Goal: Transaction & Acquisition: Purchase product/service

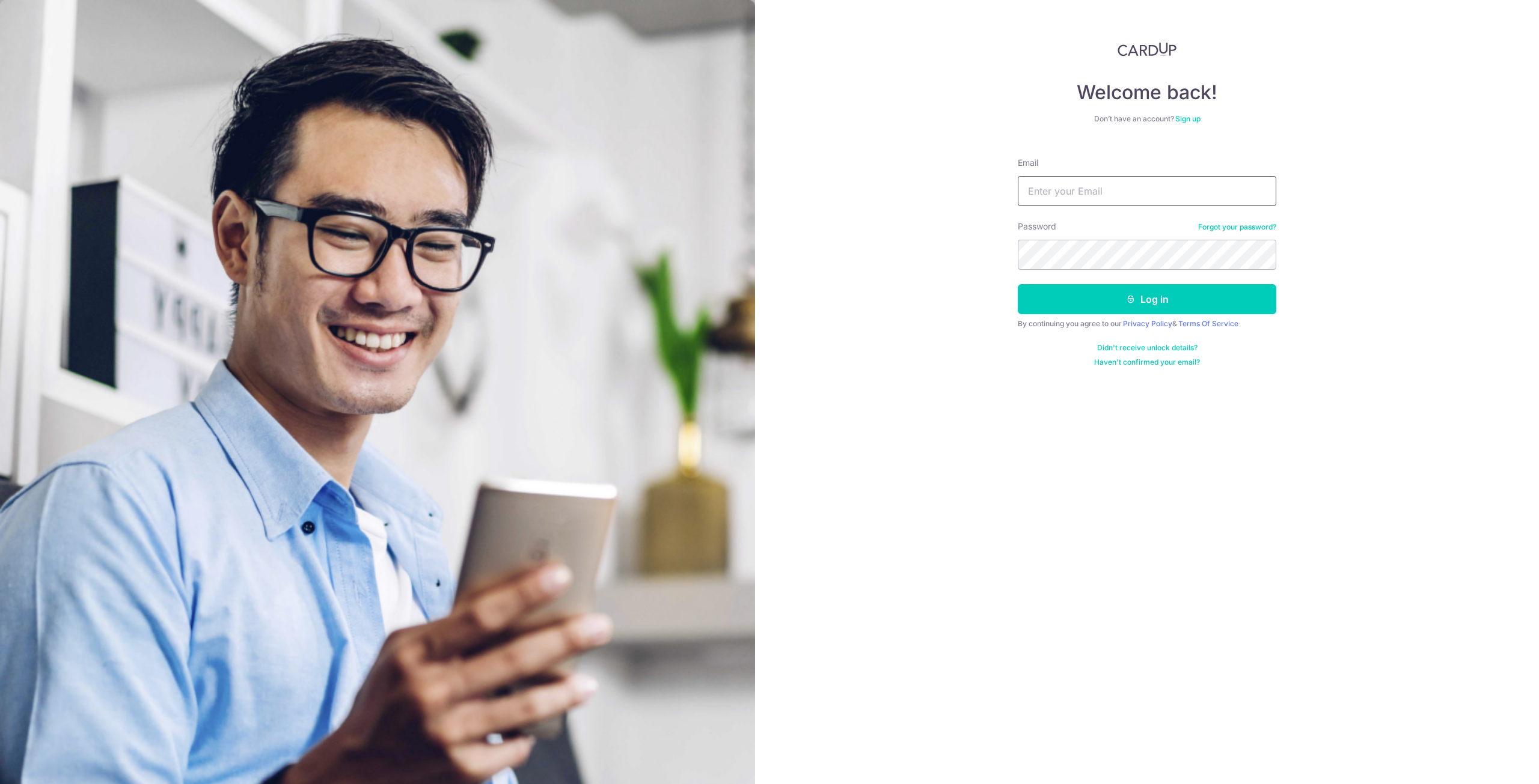
click at [1070, 186] on input "Email" at bounding box center [1147, 191] width 259 height 30
type input "wckoo92@gmail.com"
click at [1111, 316] on form "Email wckoo92@gmail.com Password Forgot your password? Log in By continuing you…" at bounding box center [1147, 257] width 259 height 219
click at [1112, 310] on button "Log in" at bounding box center [1147, 300] width 259 height 30
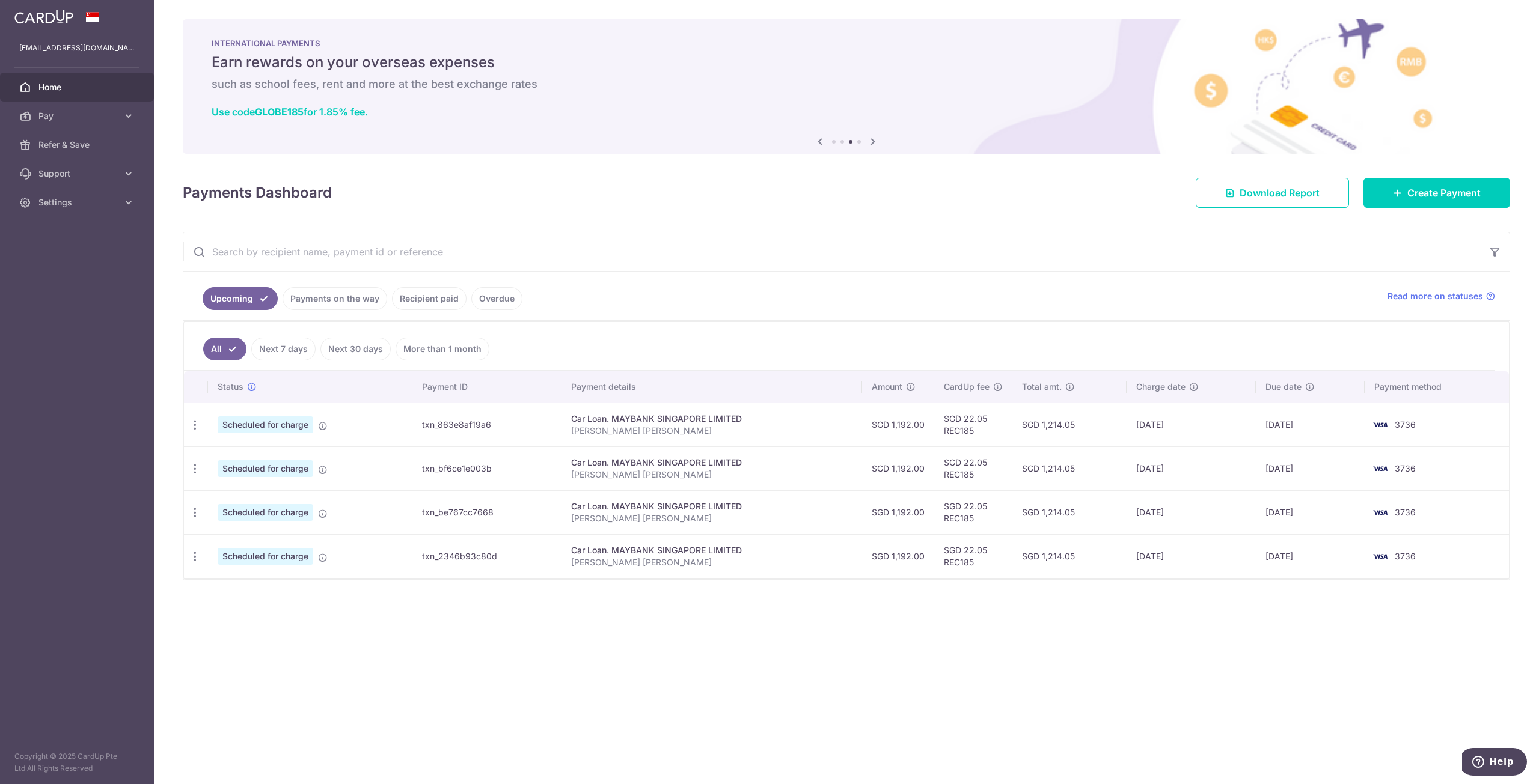
click at [422, 292] on link "Recipient paid" at bounding box center [429, 298] width 74 height 23
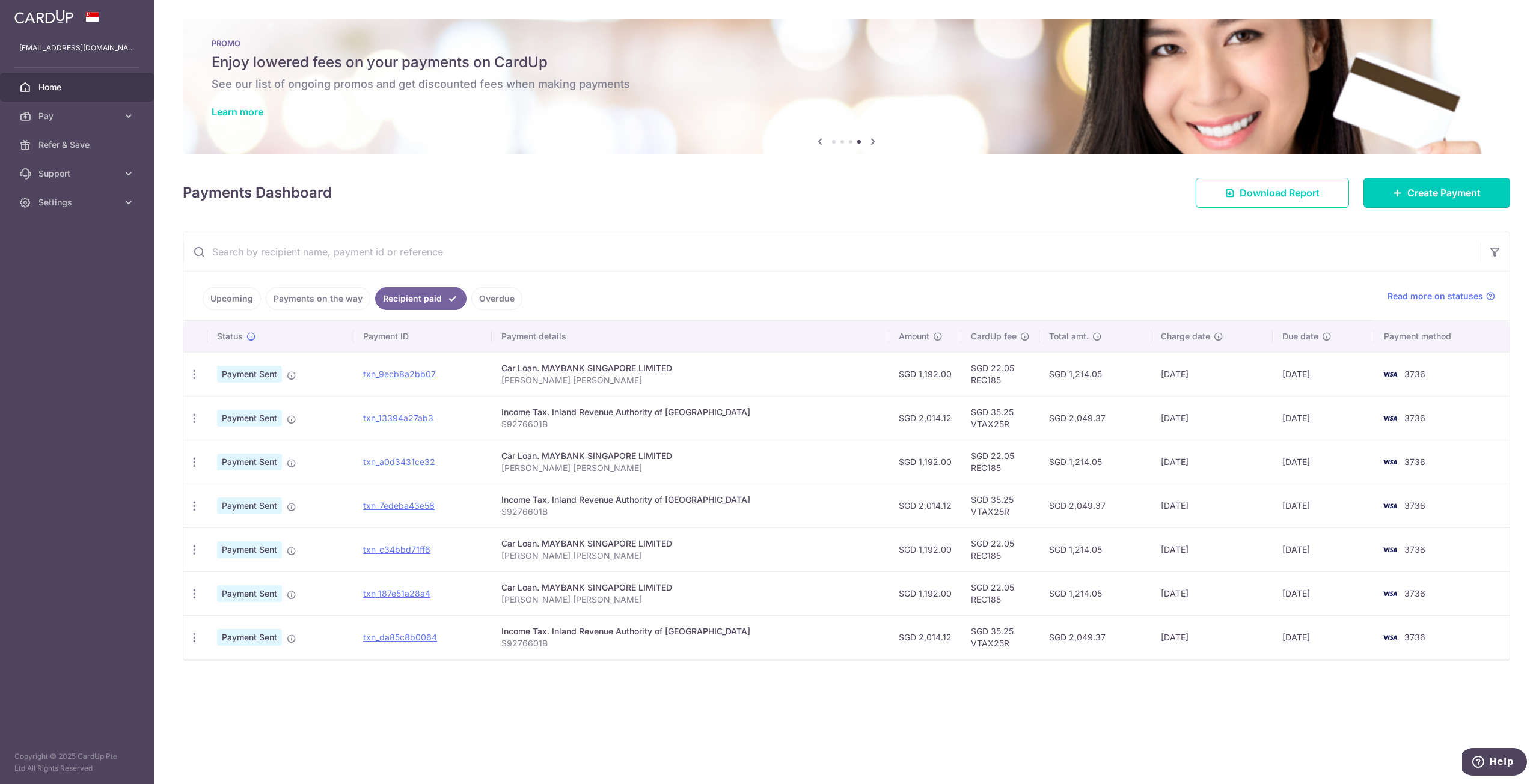
click at [1456, 189] on span "Create Payment" at bounding box center [1444, 193] width 73 height 14
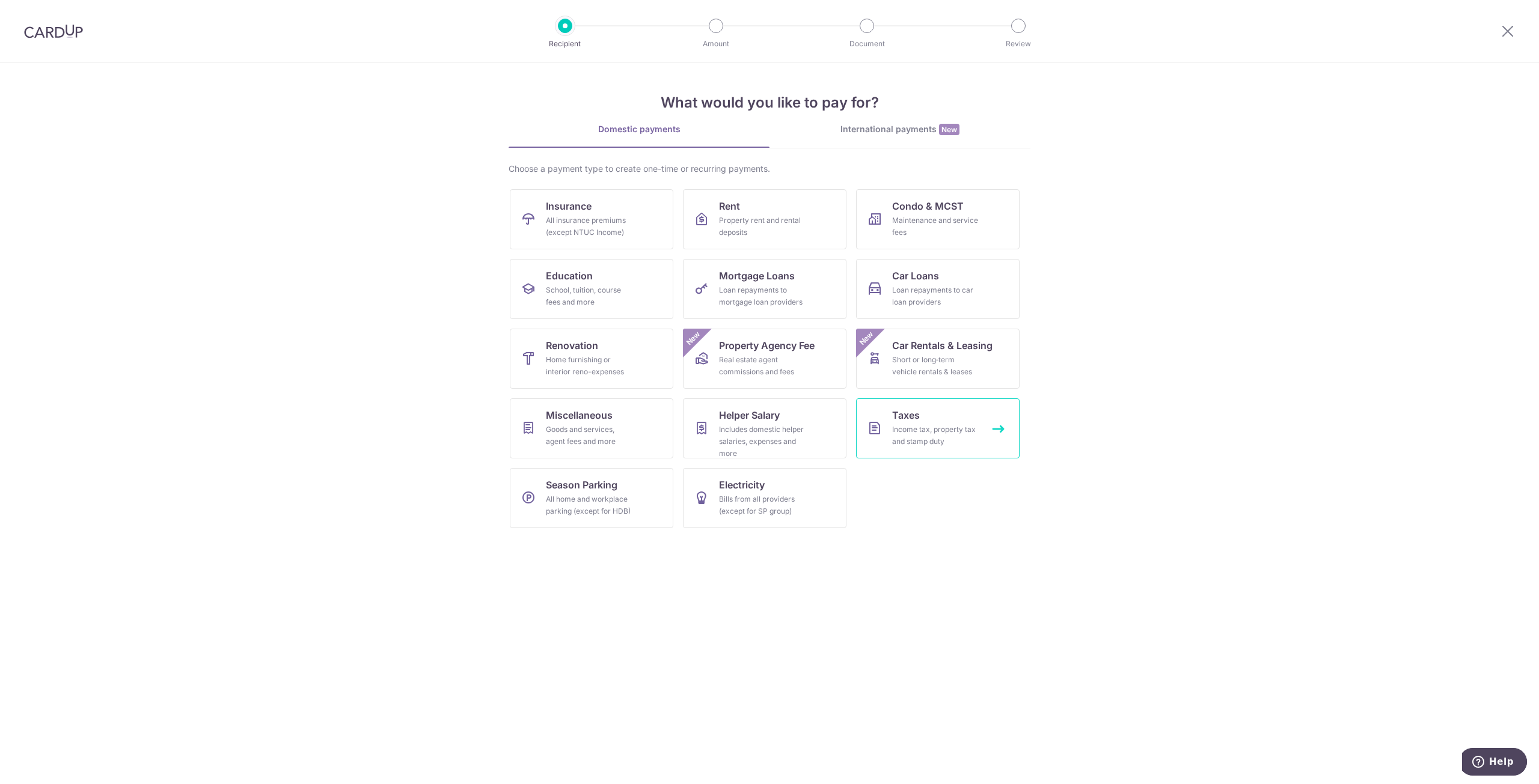
click at [909, 420] on span "Taxes" at bounding box center [906, 415] width 28 height 14
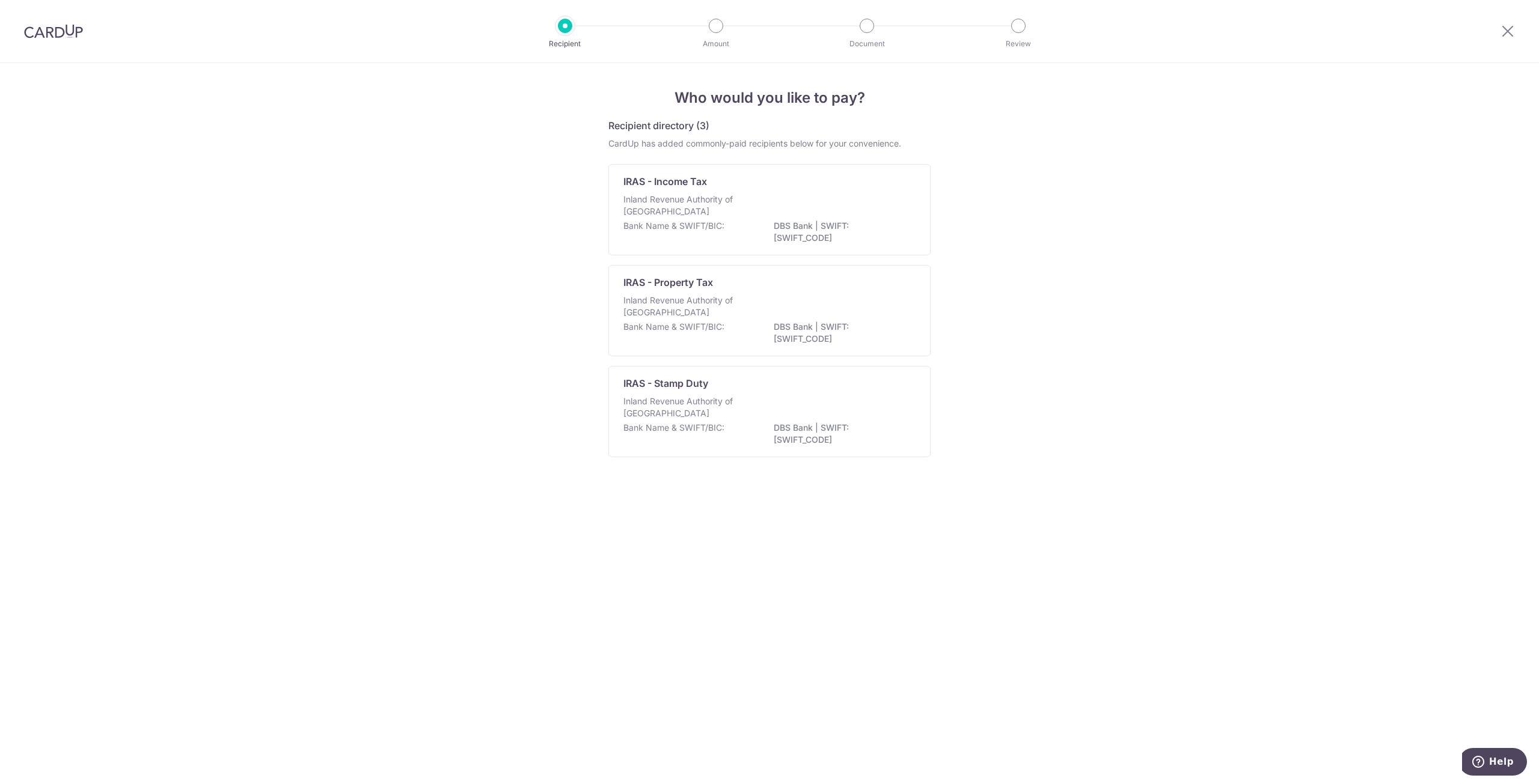
click at [690, 207] on p "Inland Revenue Authority of Singapore" at bounding box center [687, 205] width 127 height 24
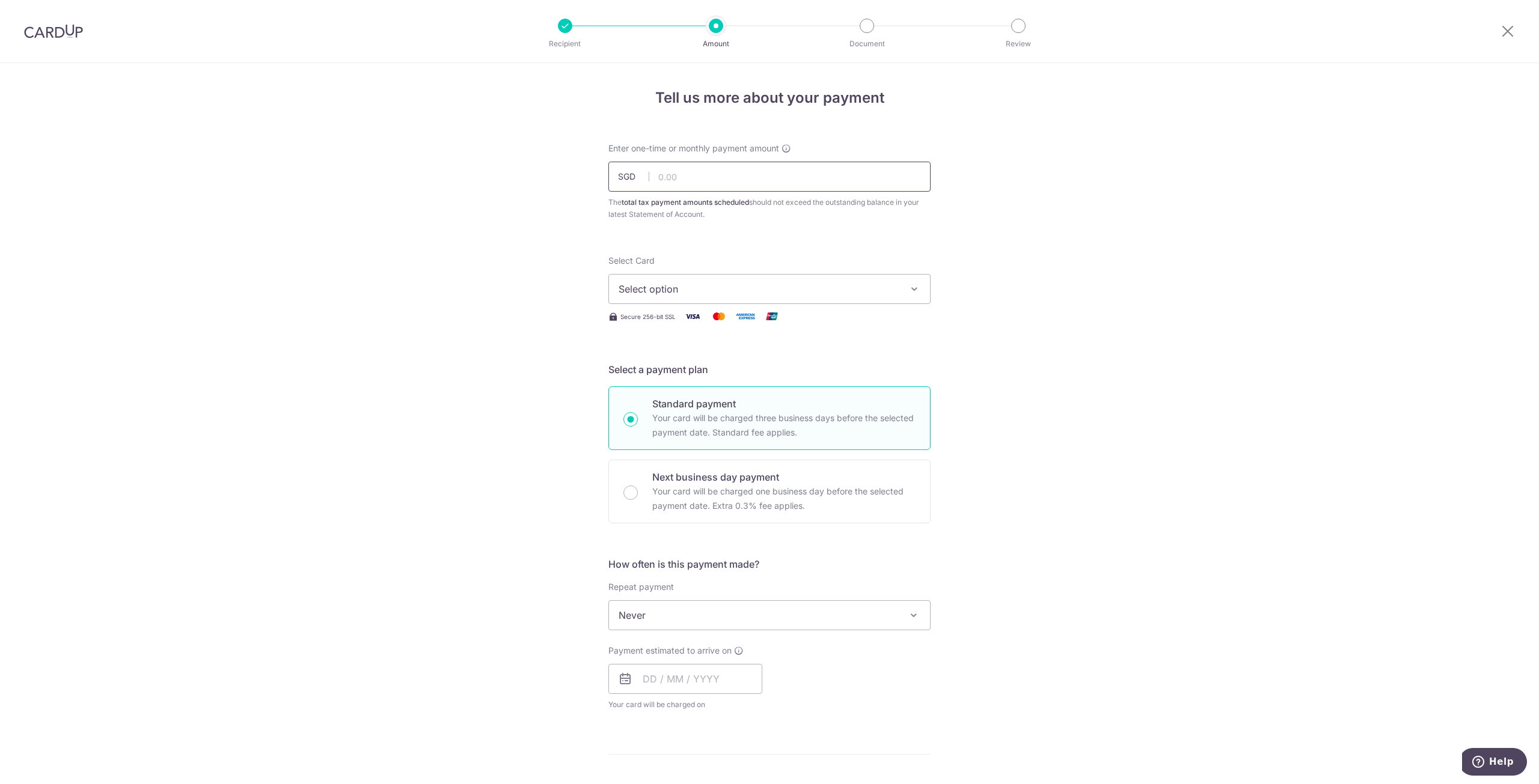
click at [736, 177] on input "text" at bounding box center [769, 177] width 322 height 30
type input "2,014.12"
click at [732, 292] on span "Select option" at bounding box center [759, 289] width 280 height 14
click at [723, 378] on span "**** 3736" at bounding box center [769, 375] width 302 height 14
click at [1079, 432] on div "Tell us more about your payment Enter one-time or monthly payment amount SGD 2,…" at bounding box center [769, 620] width 1539 height 1116
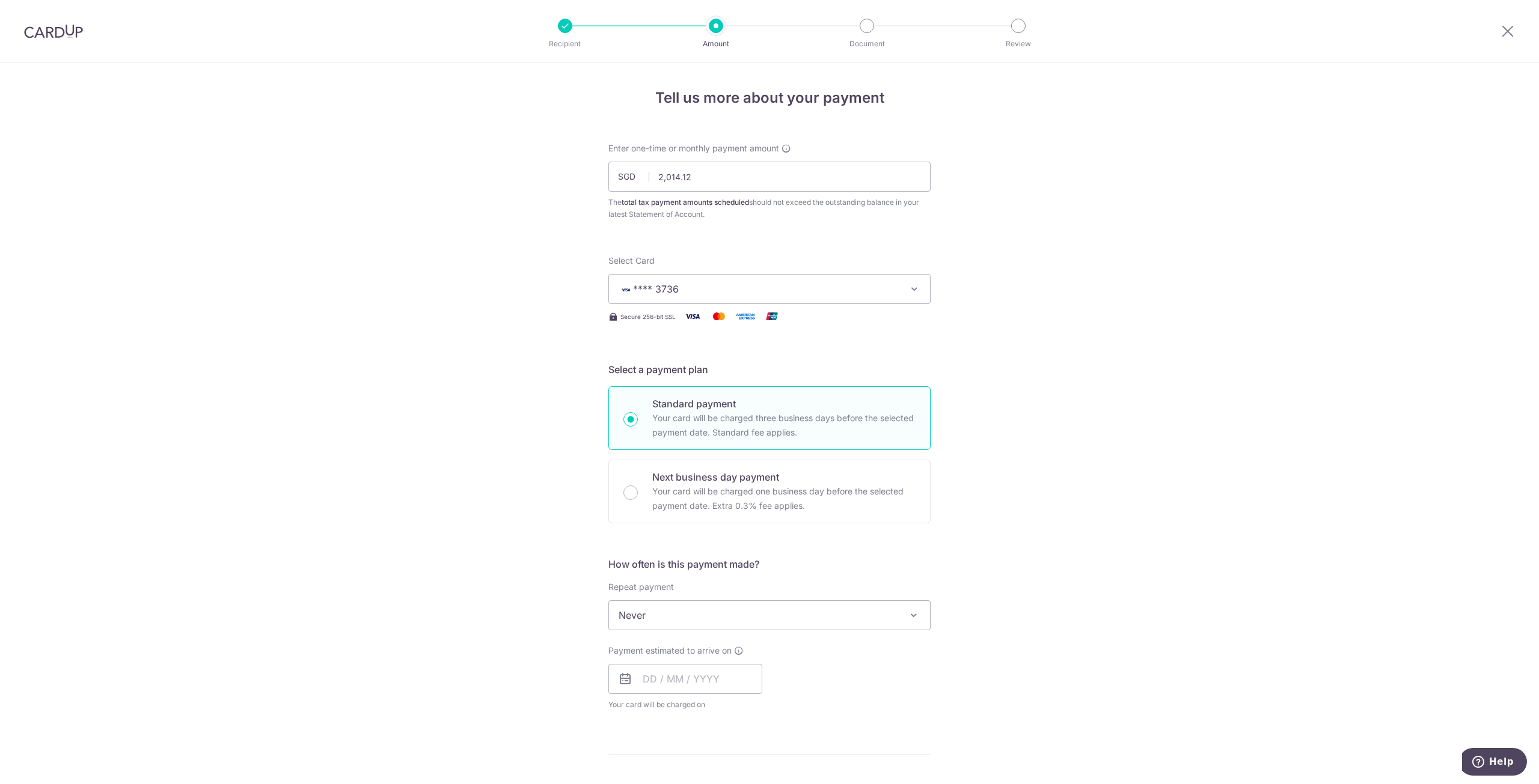
click at [772, 614] on span "Never" at bounding box center [769, 615] width 321 height 29
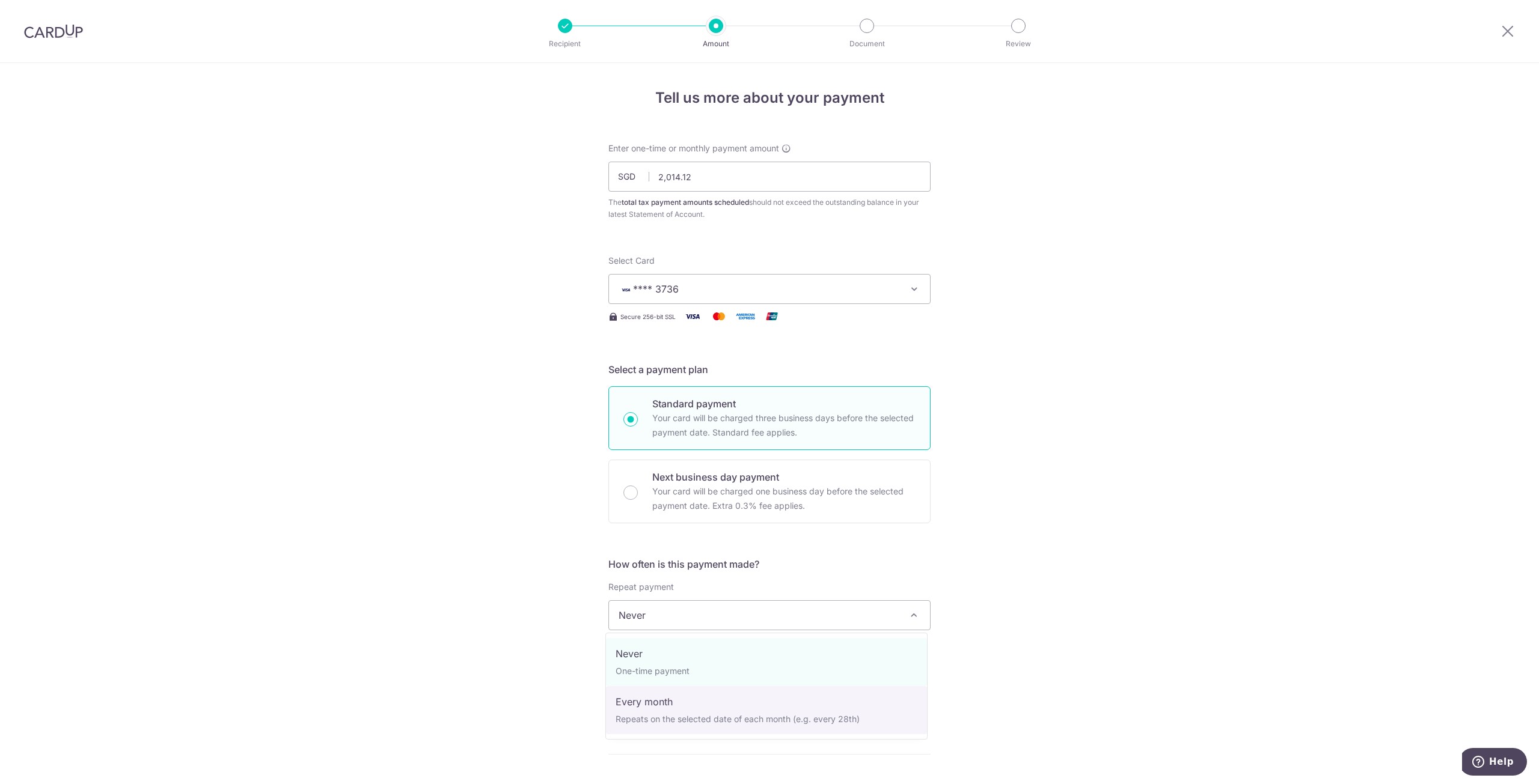
select select "3"
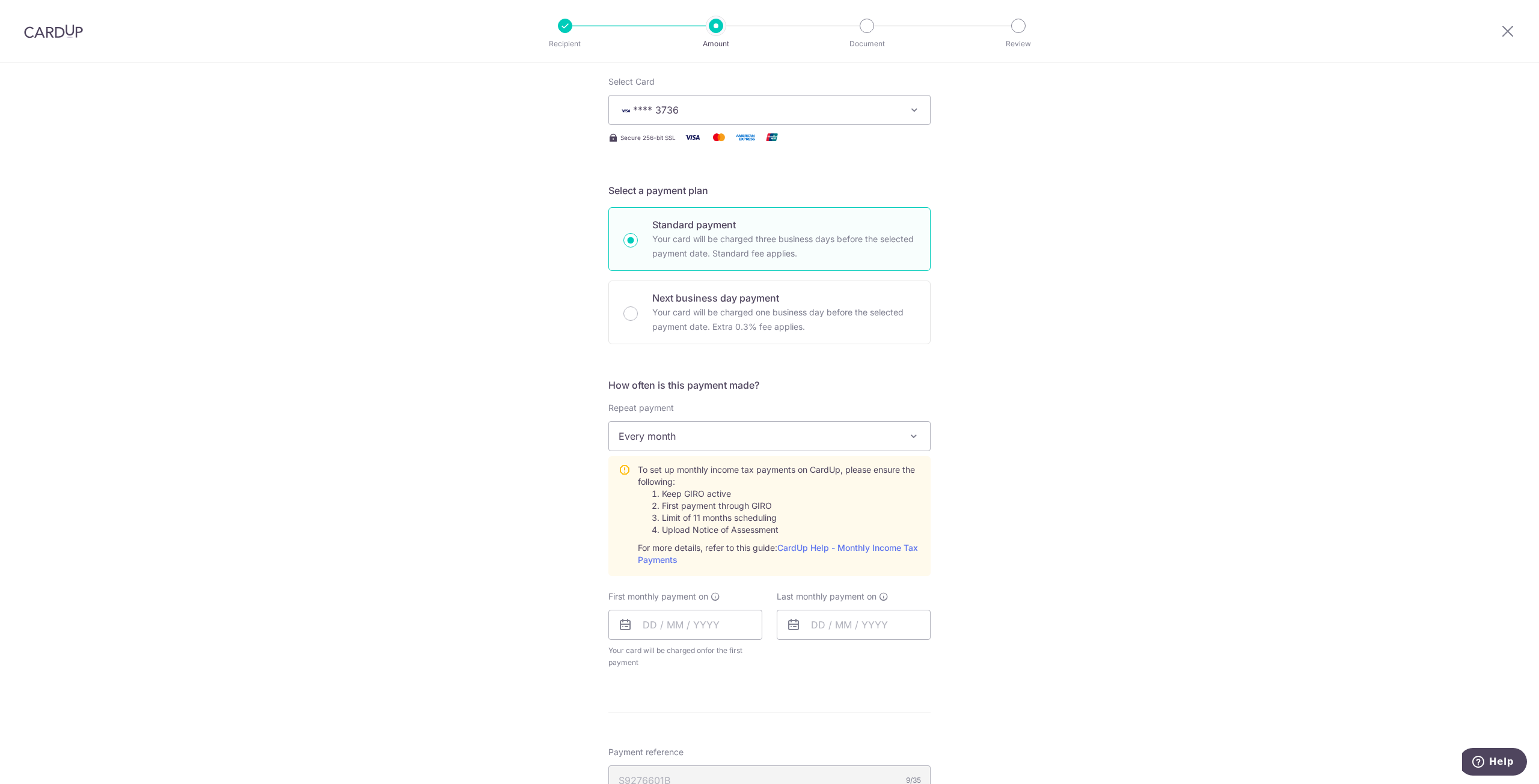
scroll to position [180, 0]
click at [689, 632] on input "text" at bounding box center [685, 624] width 154 height 30
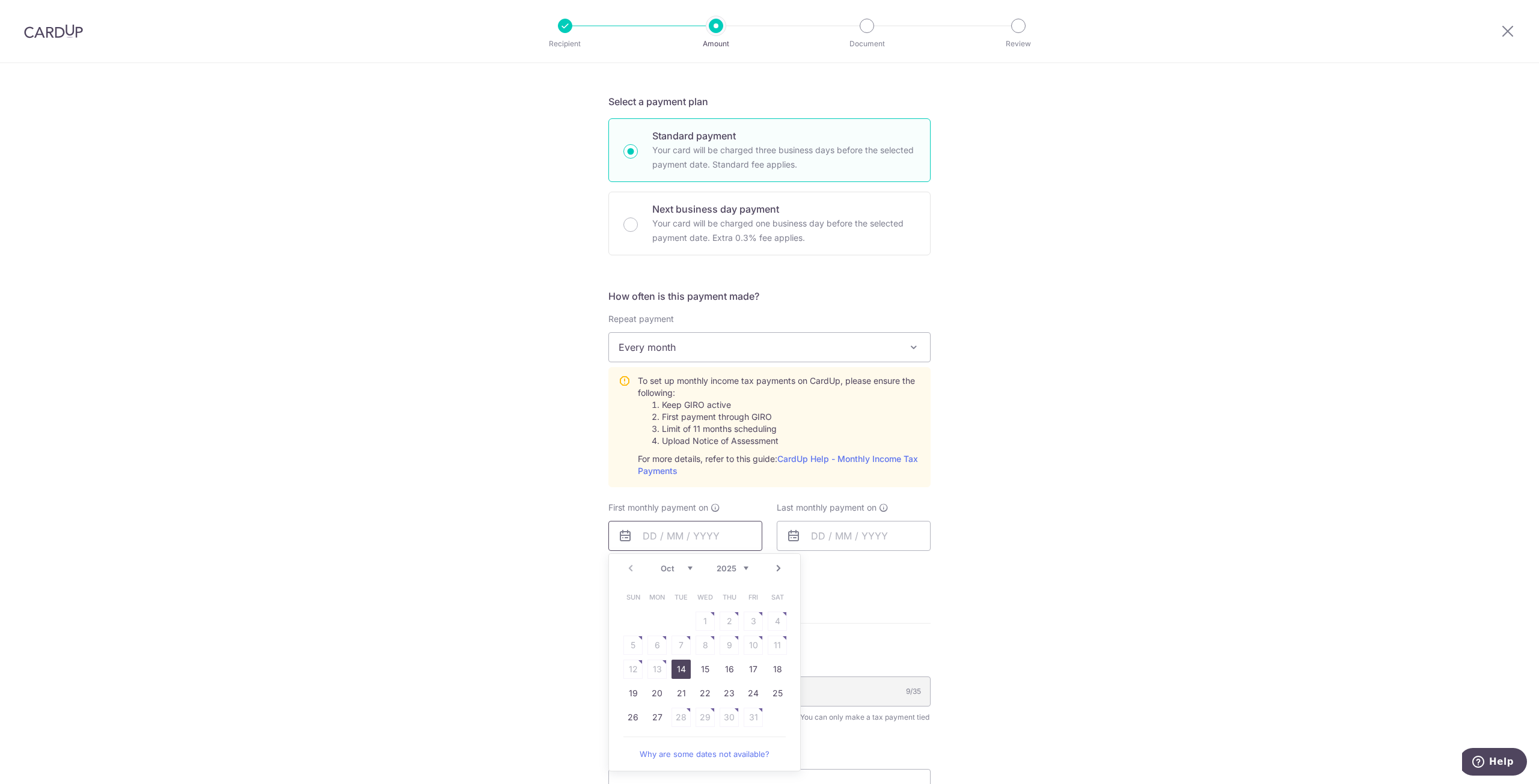
scroll to position [300, 0]
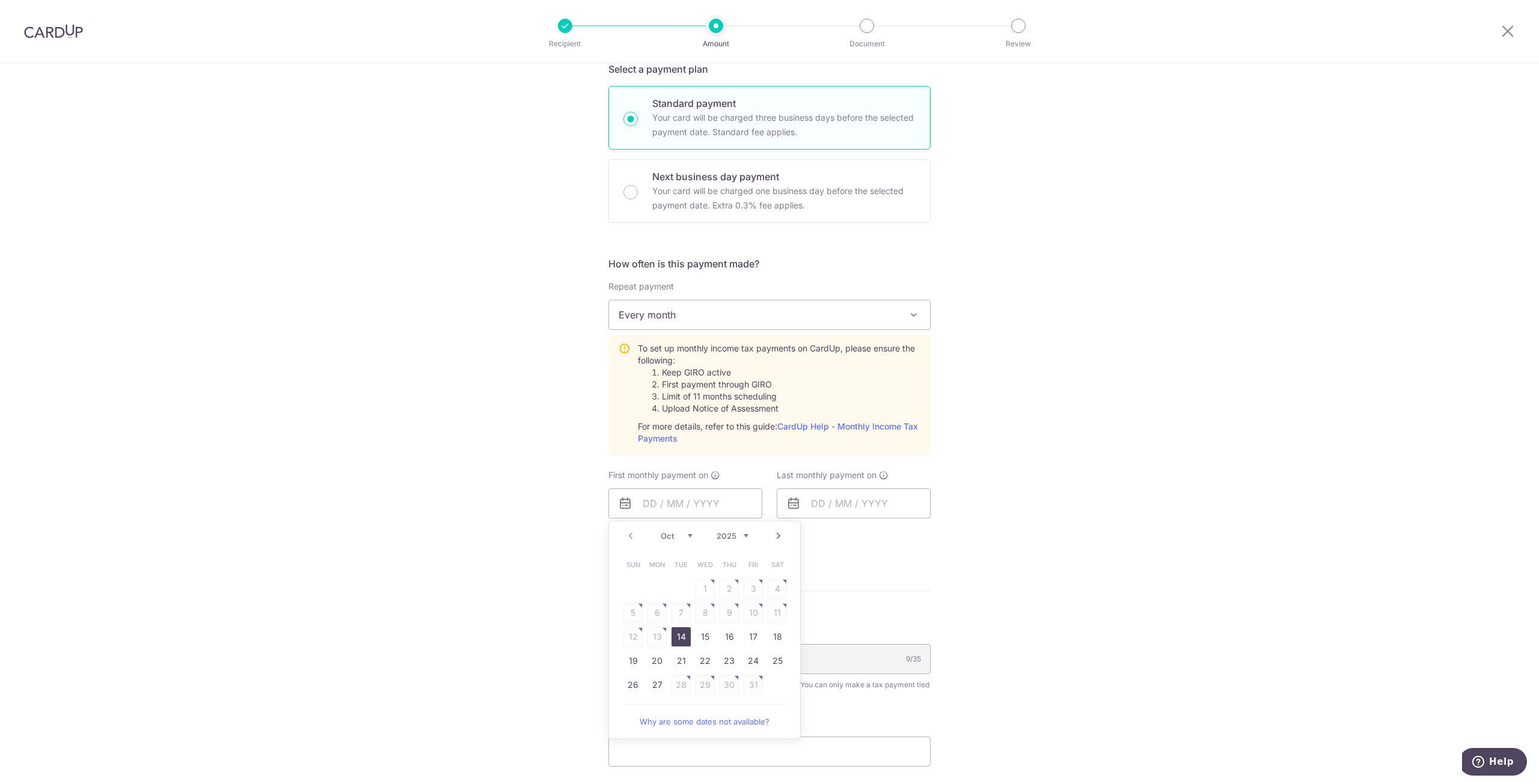
click at [778, 535] on link "Next" at bounding box center [778, 536] width 15 height 14
click at [627, 614] on table "Sun Mon Tue Wed Thu Fri Sat 1 2 3 4 5 6 7 8 9 10 11 12 13 14 15 16 17 18 19 20 …" at bounding box center [705, 637] width 169 height 169
click at [647, 612] on table "Sun Mon Tue Wed Thu Fri Sat 1 2 3 4 5 6 7 8 9 10 11 12 13 14 15 16 17 18 19 20 …" at bounding box center [705, 637] width 169 height 169
click at [681, 612] on table "Sun Mon Tue Wed Thu Fri Sat 1 2 3 4 5 6 7 8 9 10 11 12 13 14 15 16 17 18 19 20 …" at bounding box center [705, 637] width 169 height 169
click at [631, 532] on link "Prev" at bounding box center [631, 536] width 15 height 14
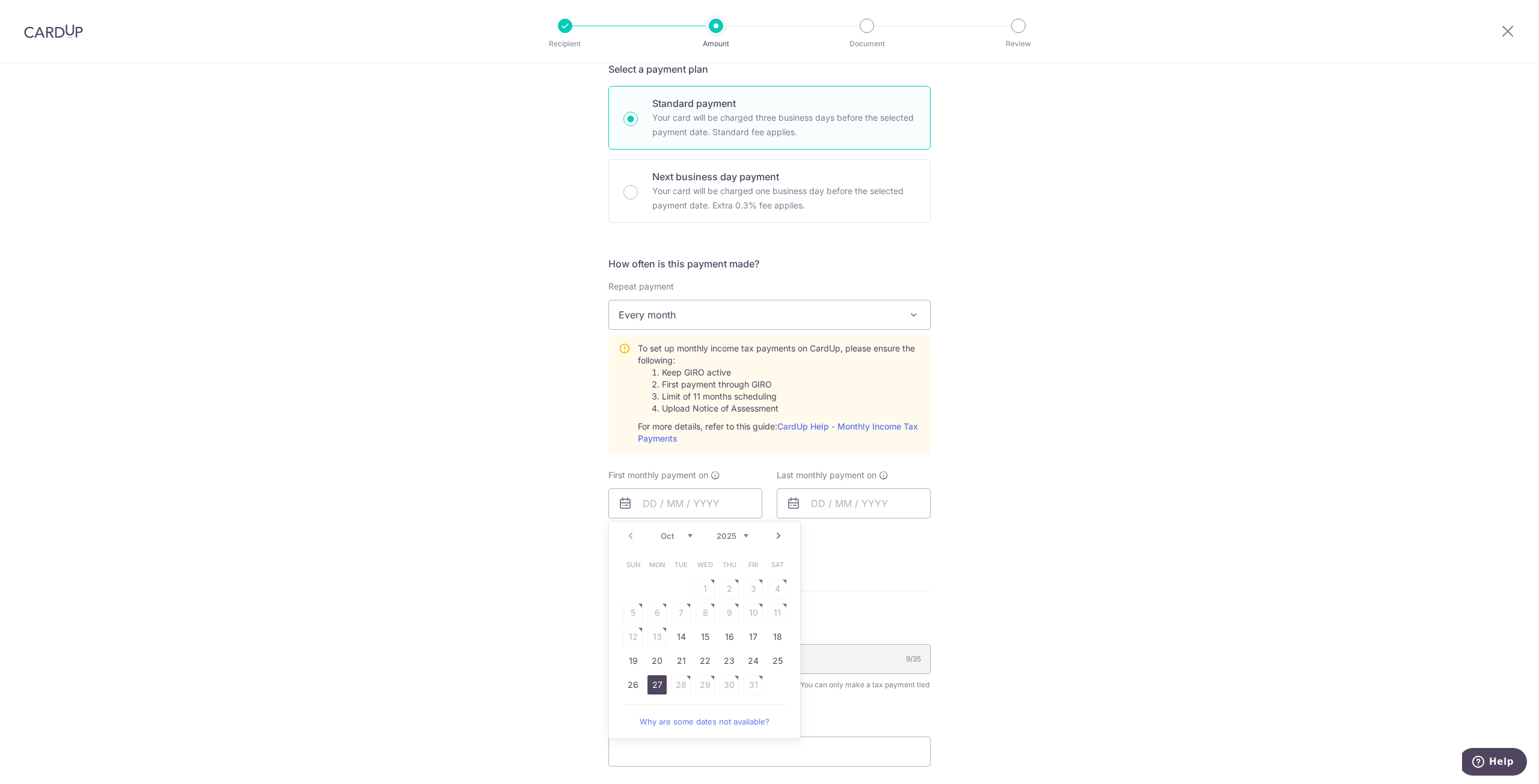
click at [659, 689] on link "27" at bounding box center [657, 685] width 19 height 19
type input "27/10/2025"
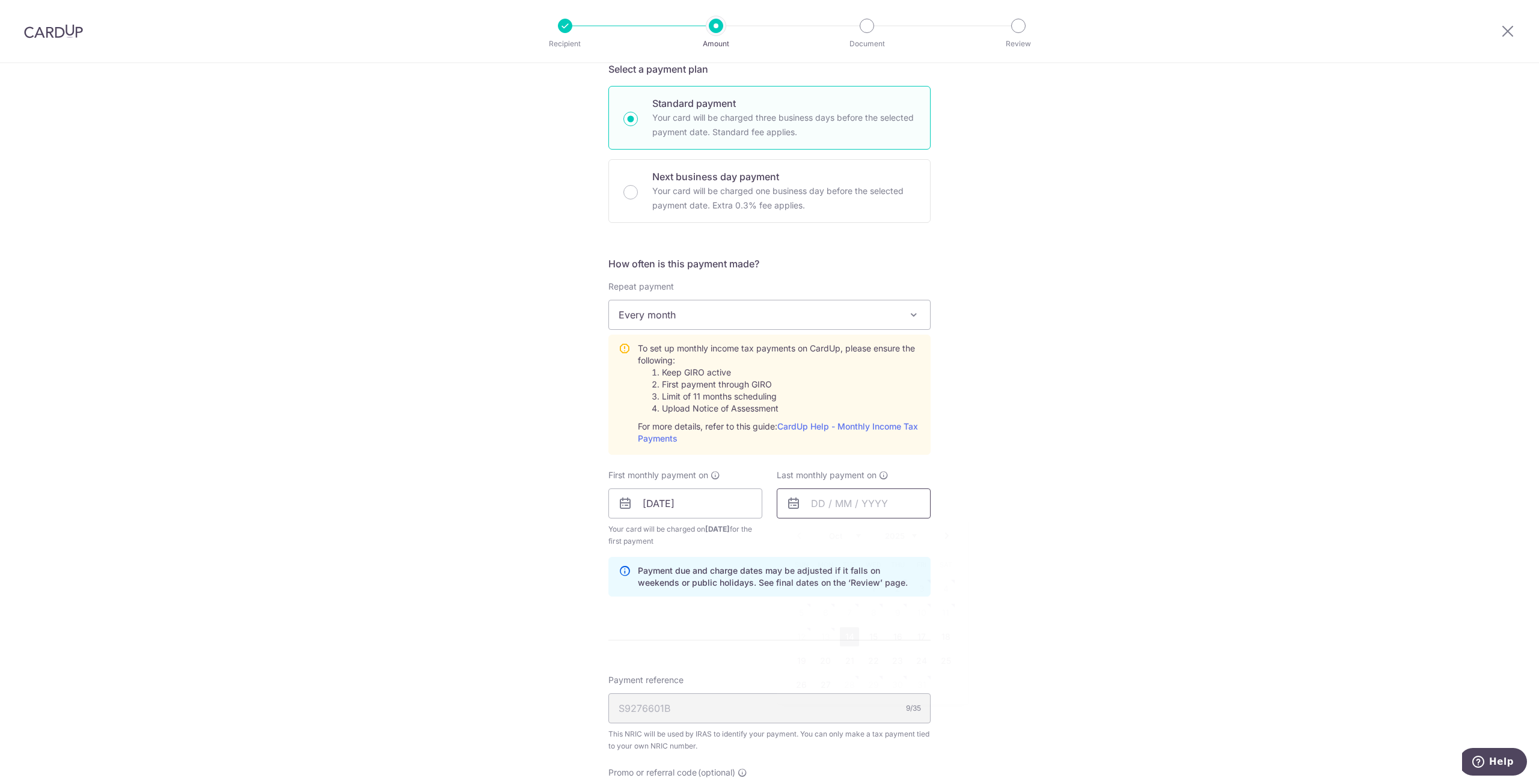
click at [848, 506] on input "text" at bounding box center [853, 504] width 154 height 30
click at [943, 535] on link "Next" at bounding box center [947, 536] width 15 height 14
click at [943, 536] on link "Next" at bounding box center [947, 536] width 15 height 14
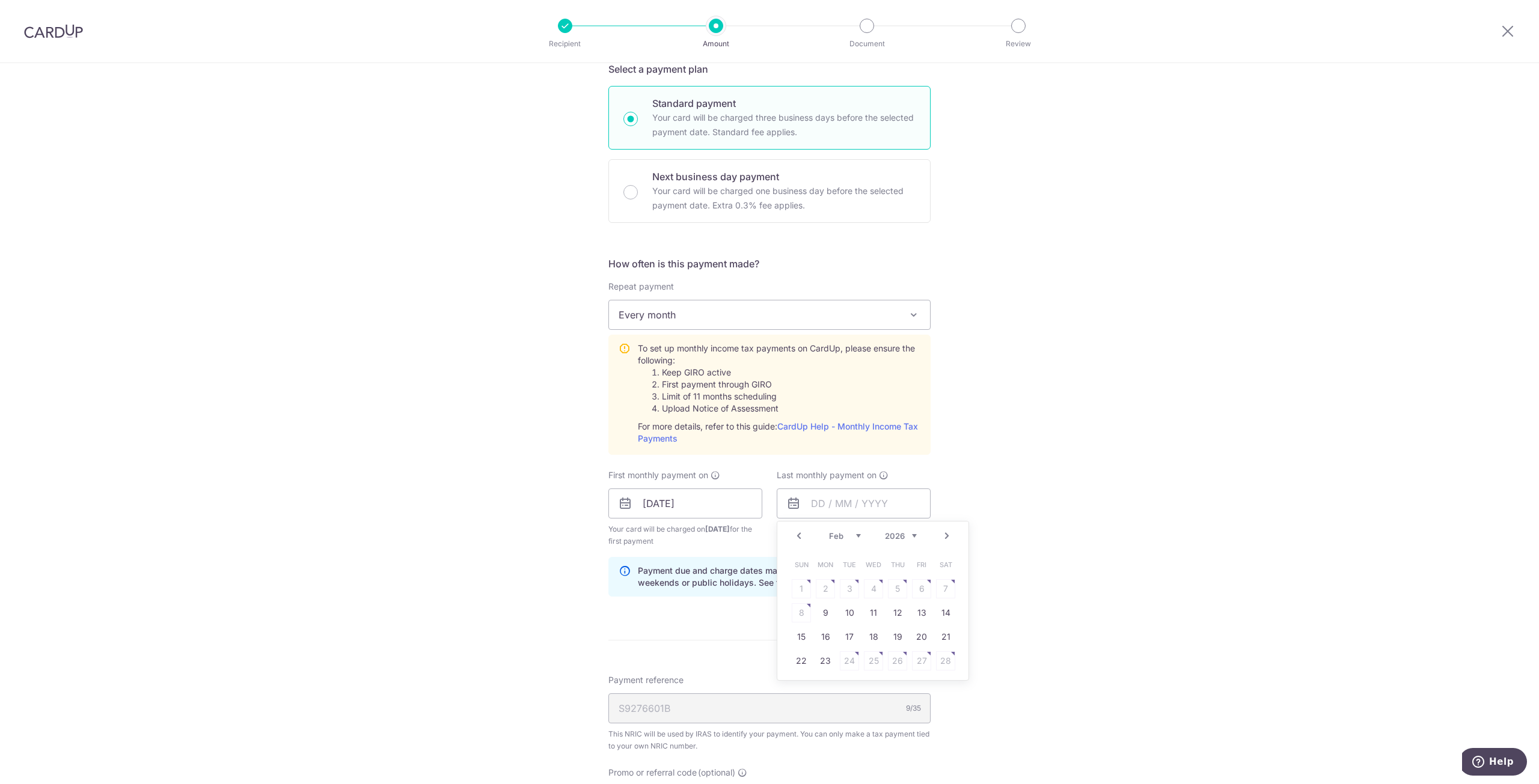
click at [943, 536] on link "Next" at bounding box center [947, 536] width 15 height 14
click at [870, 668] on table "Sun Mon Tue Wed Thu Fri Sat 1 2 3 4 5 6 7 8 9 10 11 12 13 14 15 16 17 18 19 20 …" at bounding box center [873, 625] width 169 height 144
click at [844, 680] on table "Sun Mon Tue Wed Thu Fri Sat 1 2 3 4 5 6 7 8 9 10 11 12 13 14 15 16 17 18 19 20 …" at bounding box center [873, 625] width 169 height 144
click at [795, 535] on link "Prev" at bounding box center [799, 536] width 15 height 14
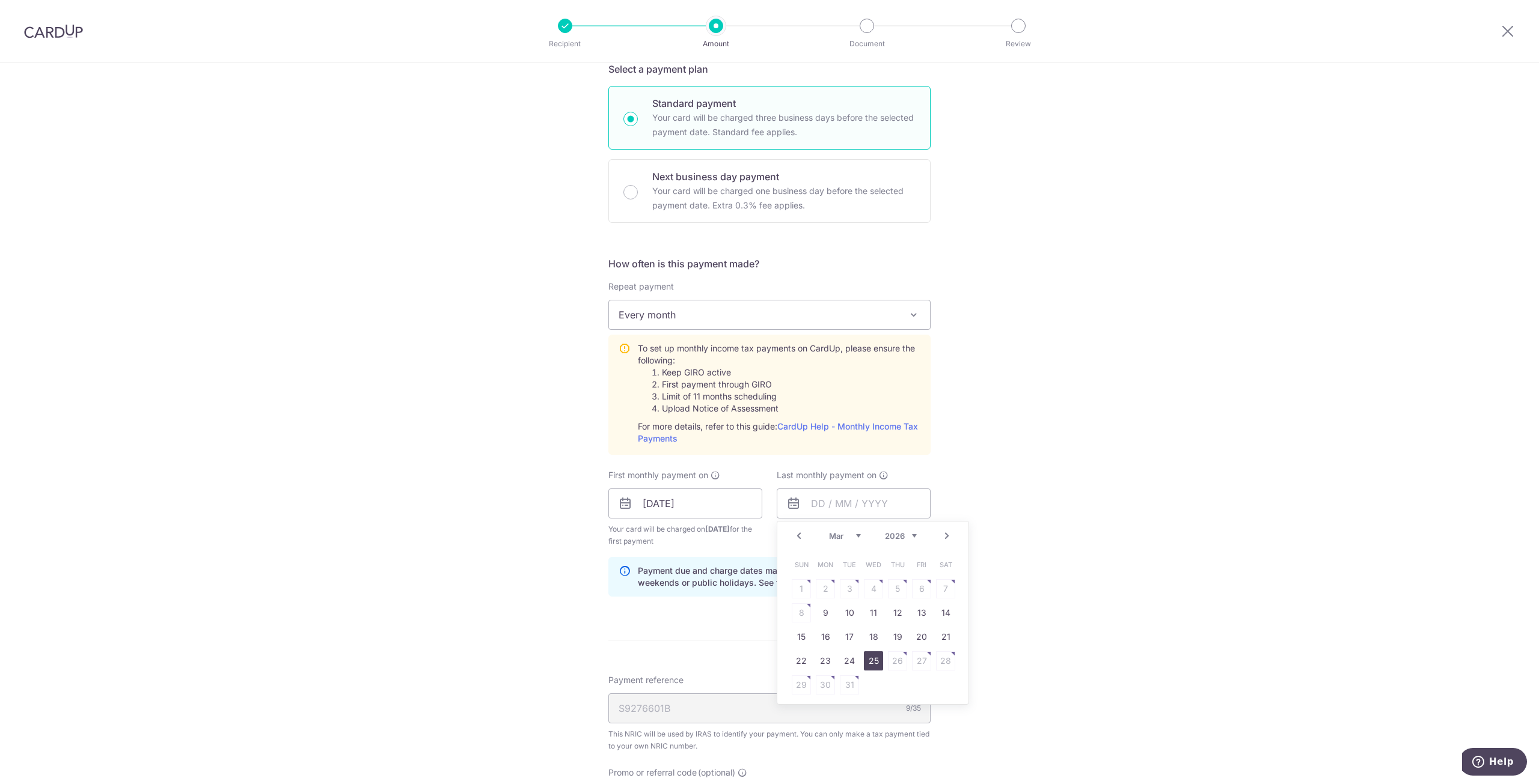
click at [873, 661] on link "25" at bounding box center [873, 661] width 19 height 19
type input "25/03/2026"
click at [1027, 587] on div "Tell us more about your payment Enter one-time or monthly payment amount SGD 2,…" at bounding box center [769, 414] width 1539 height 1302
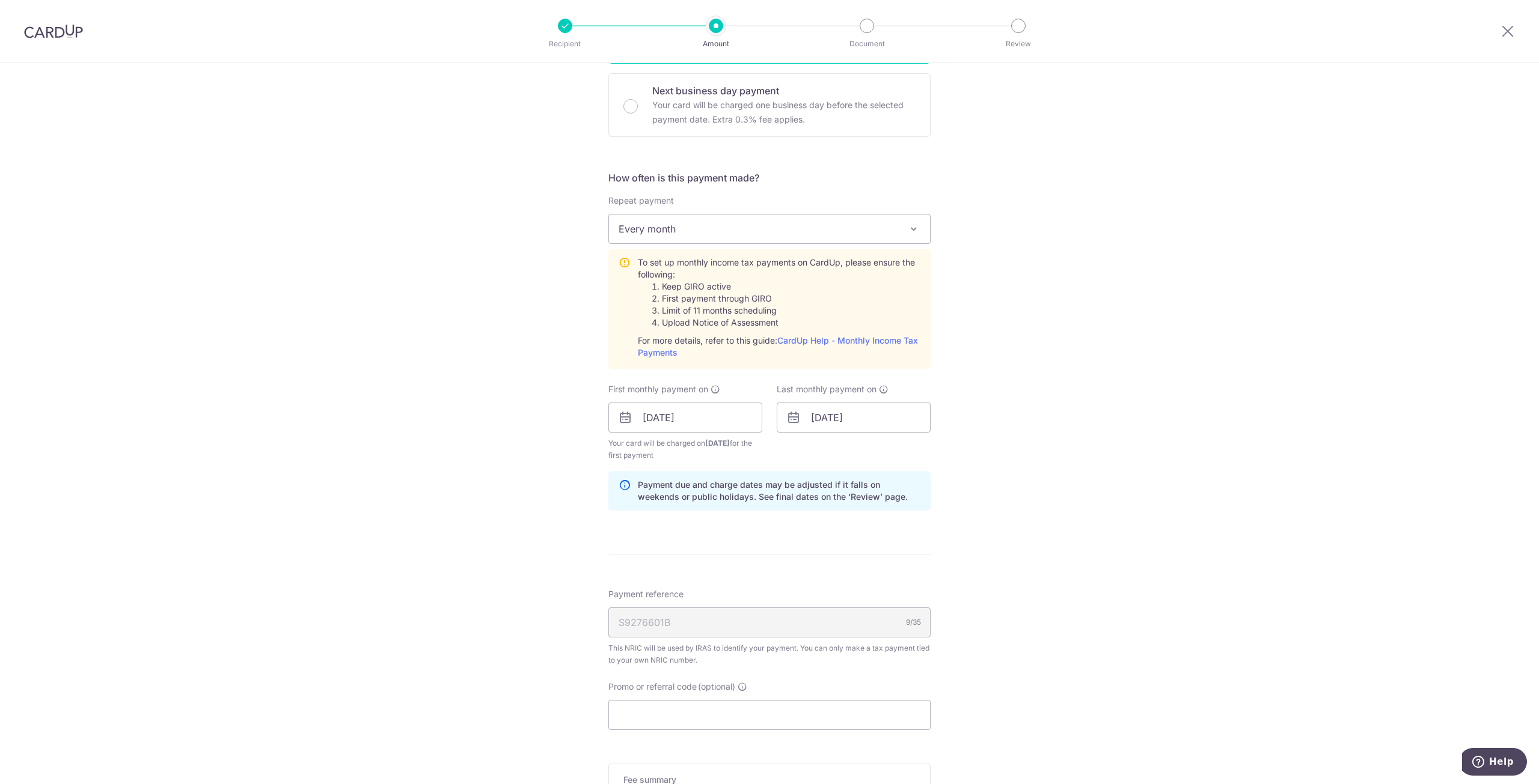
scroll to position [541, 0]
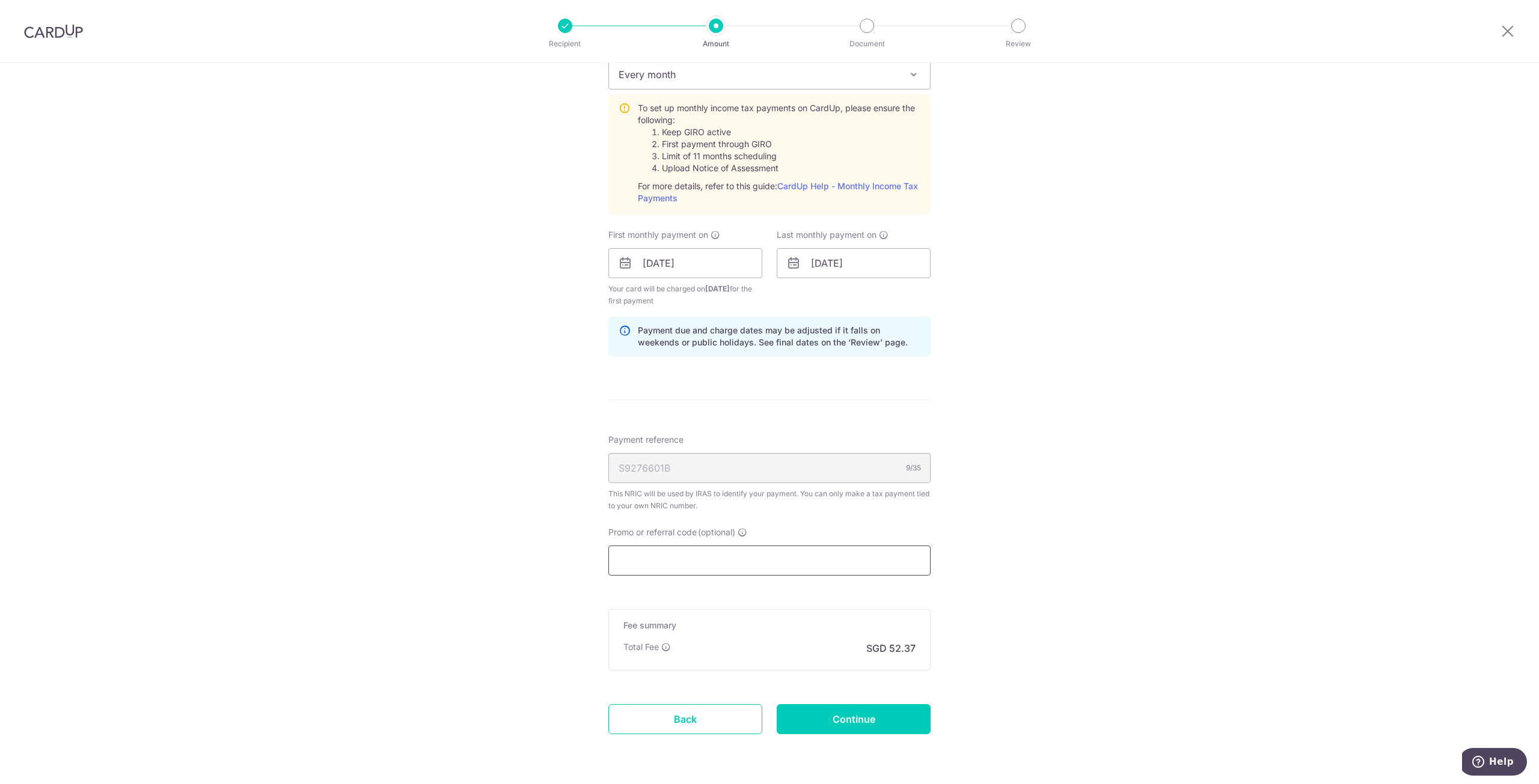
click at [878, 567] on input "Promo or referral code (optional)" at bounding box center [769, 561] width 322 height 30
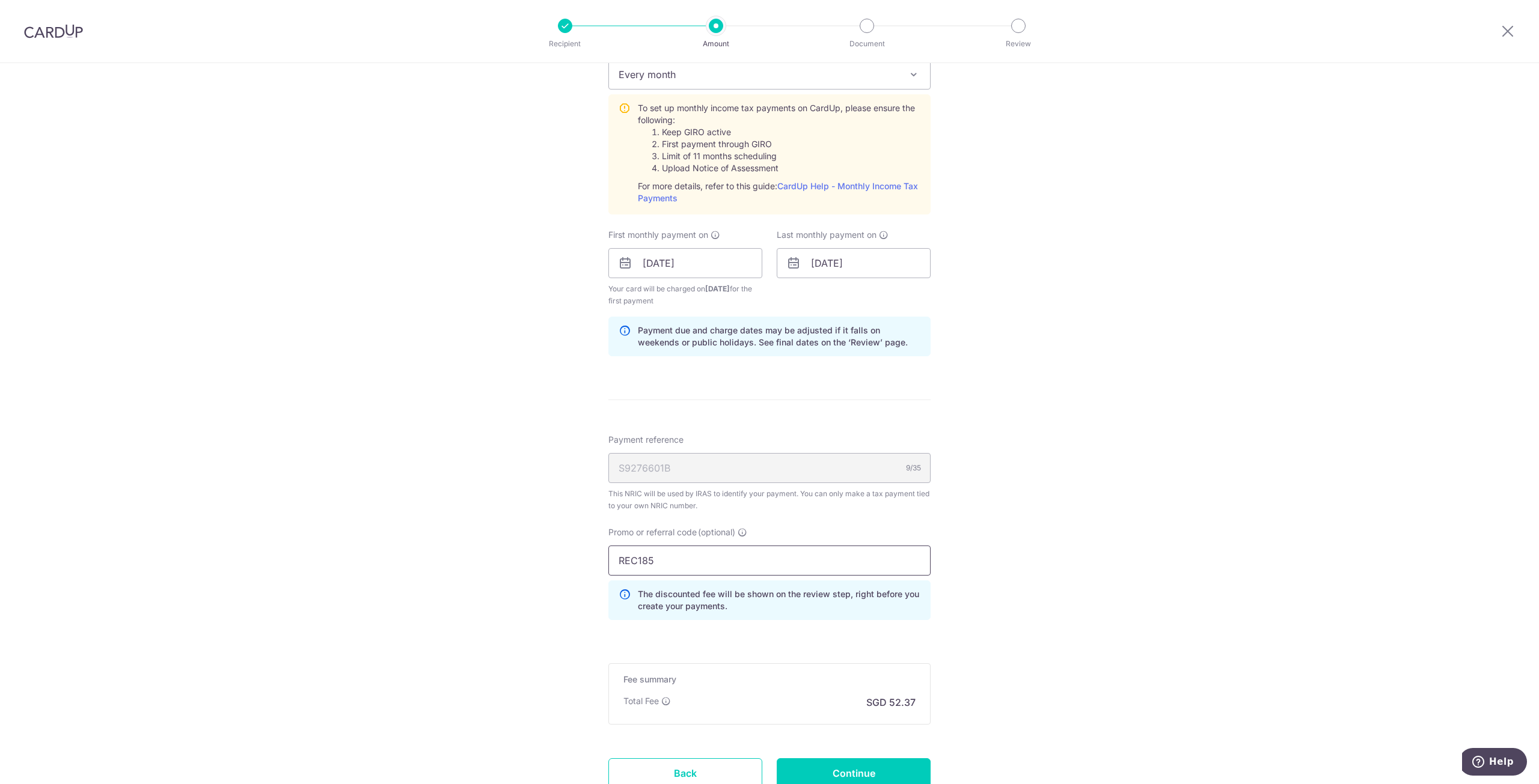
type input "REC185"
click at [1036, 589] on div "Tell us more about your payment Enter one-time or monthly payment amount SGD 2,…" at bounding box center [769, 200] width 1539 height 1356
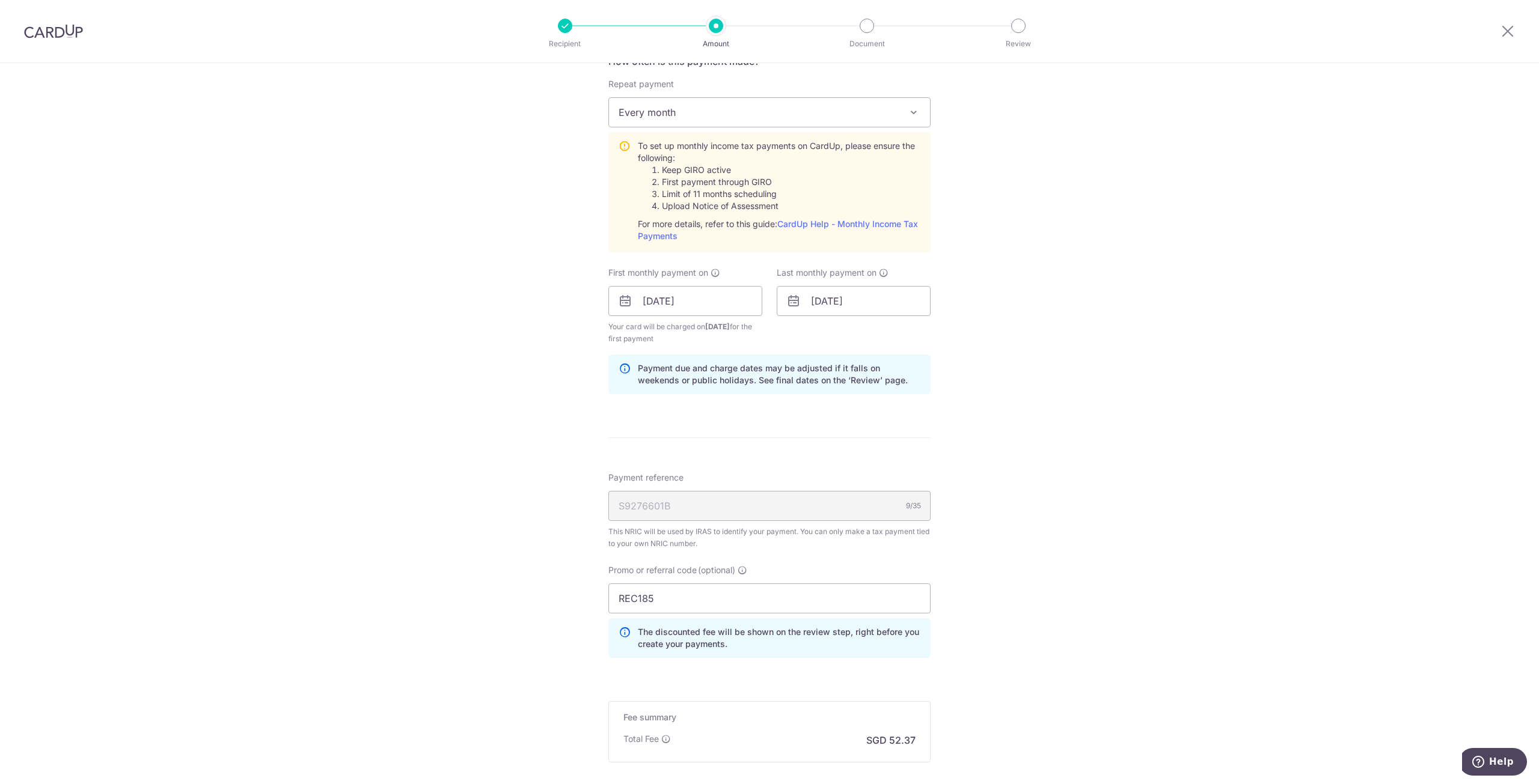
scroll to position [635, 0]
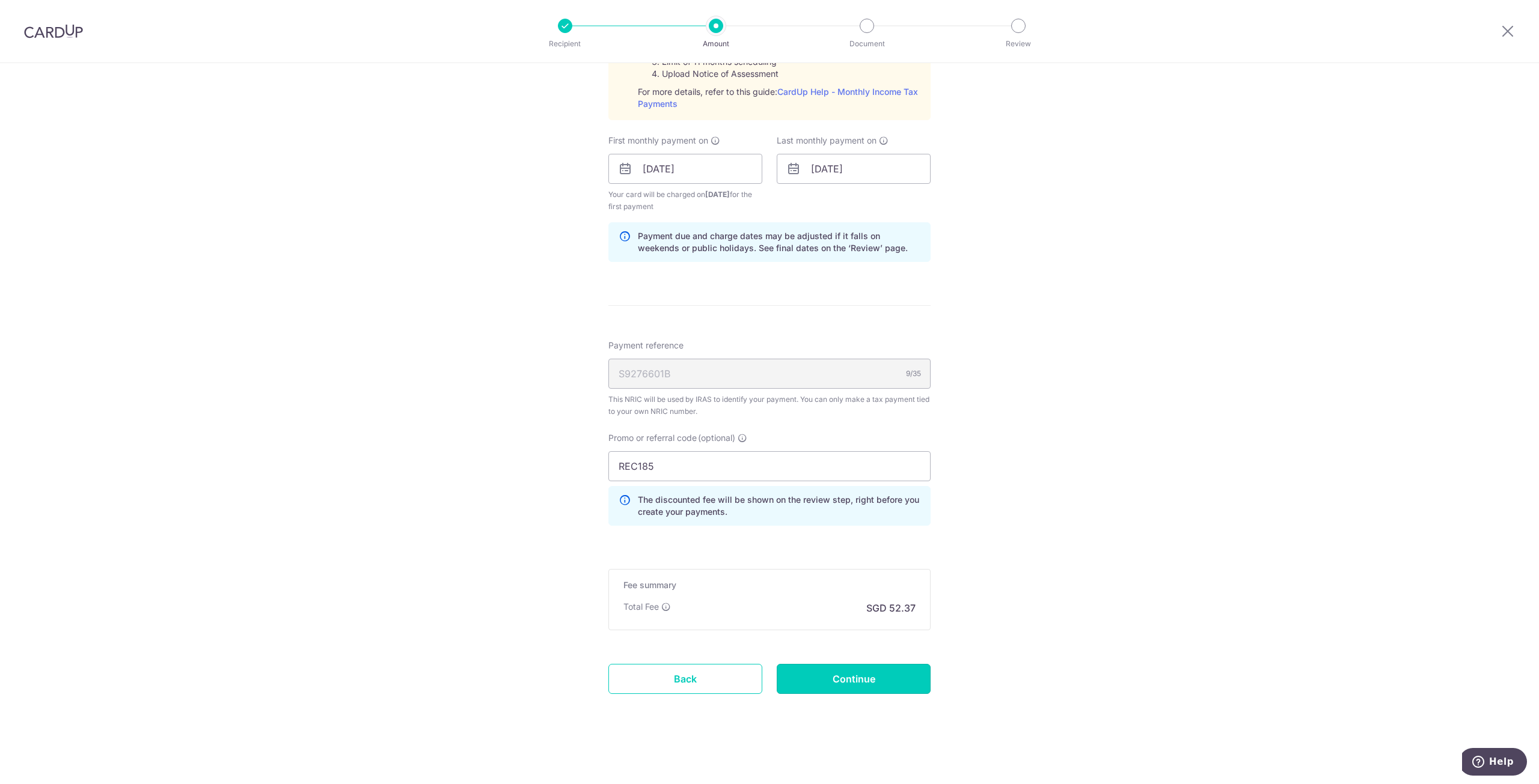
click at [885, 676] on input "Continue" at bounding box center [853, 679] width 154 height 30
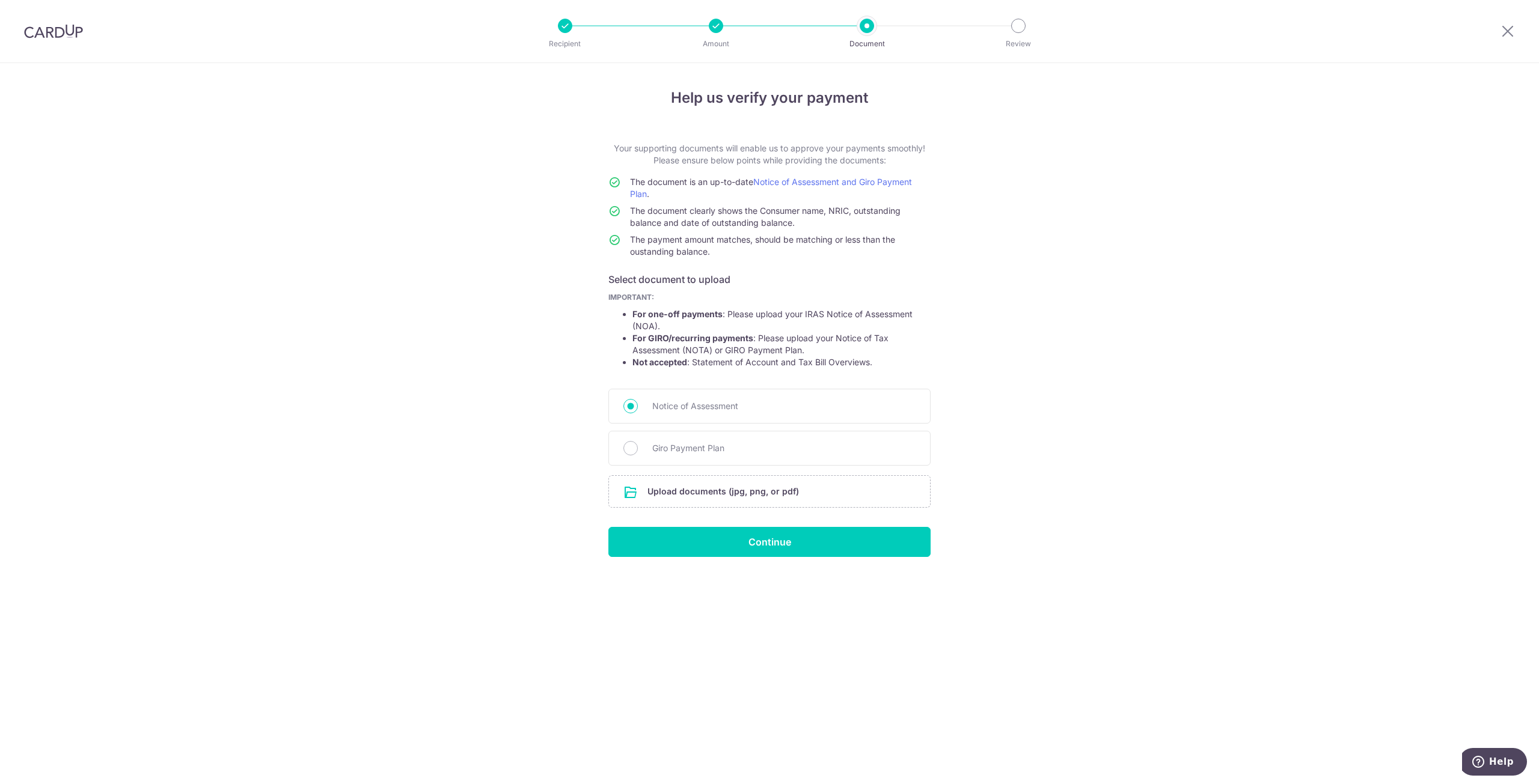
click at [679, 452] on span "Giro Payment Plan" at bounding box center [784, 448] width 263 height 14
click at [637, 452] on input "Giro Payment Plan" at bounding box center [631, 448] width 15 height 14
radio input "true"
click at [818, 538] on input "Continue" at bounding box center [769, 542] width 322 height 30
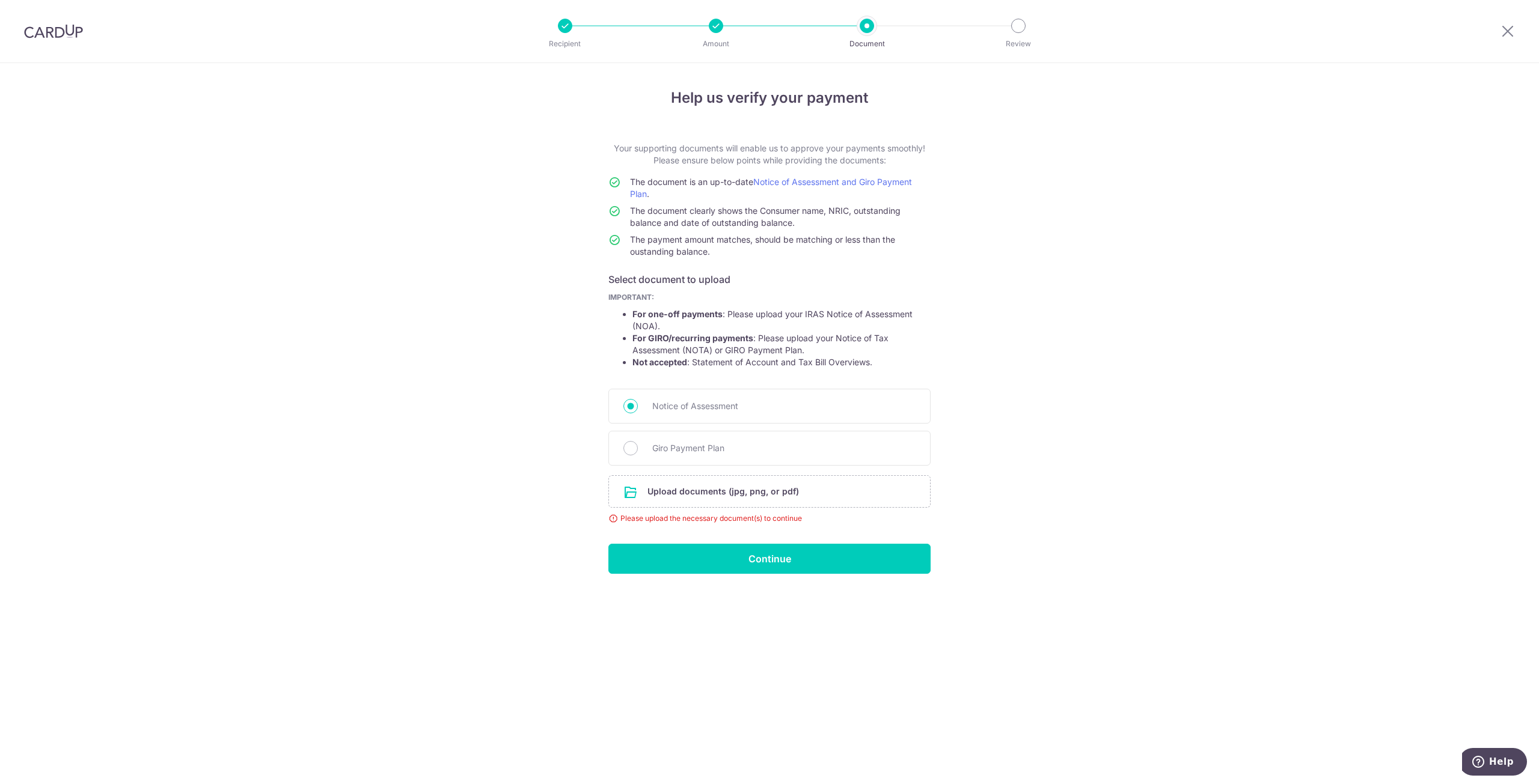
click at [643, 460] on div "Giro Payment Plan" at bounding box center [769, 448] width 322 height 35
click at [632, 452] on input "Giro Payment Plan" at bounding box center [631, 448] width 15 height 14
radio input "true"
click at [637, 494] on input "file" at bounding box center [769, 492] width 321 height 31
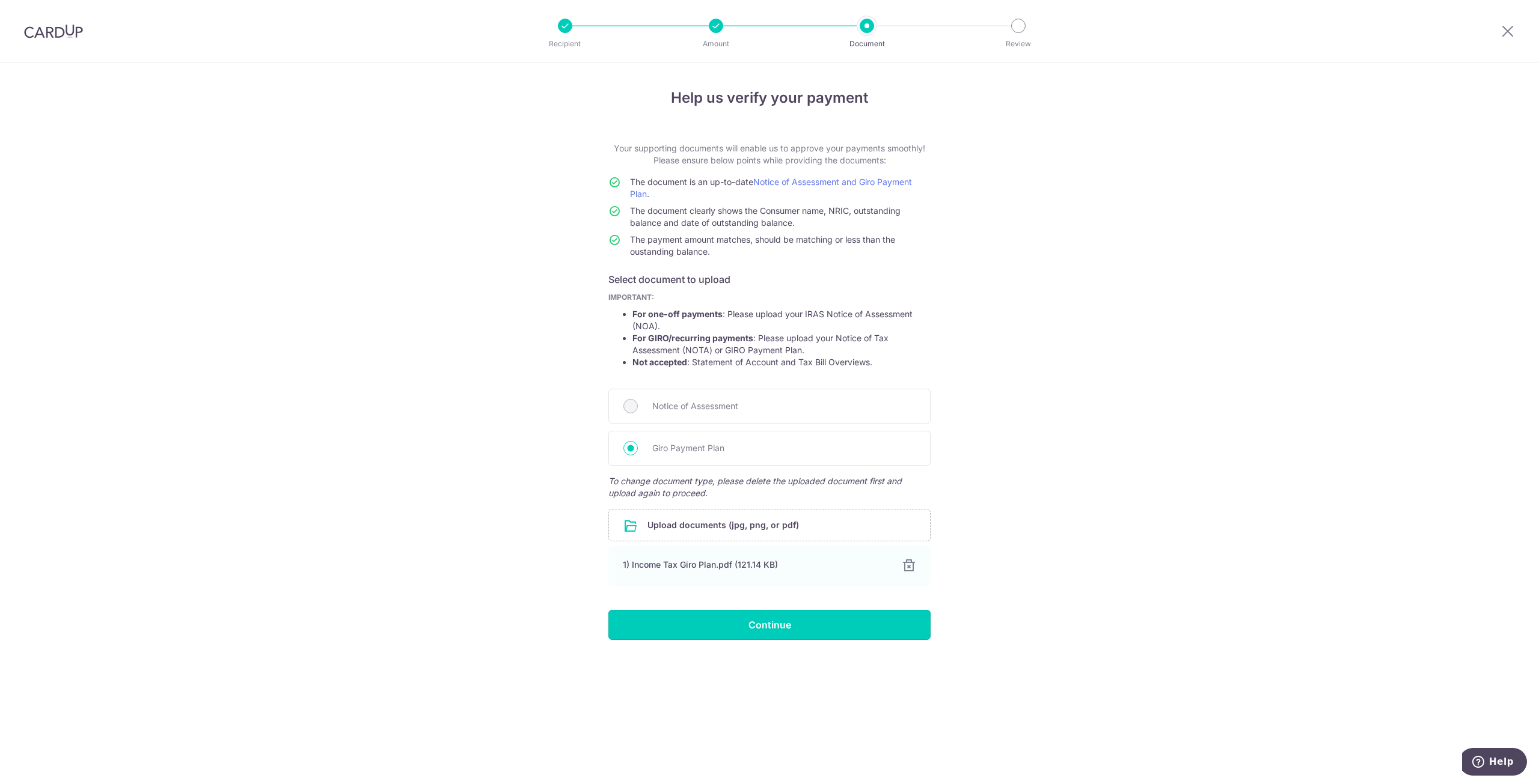
click at [752, 624] on input "Continue" at bounding box center [769, 625] width 322 height 30
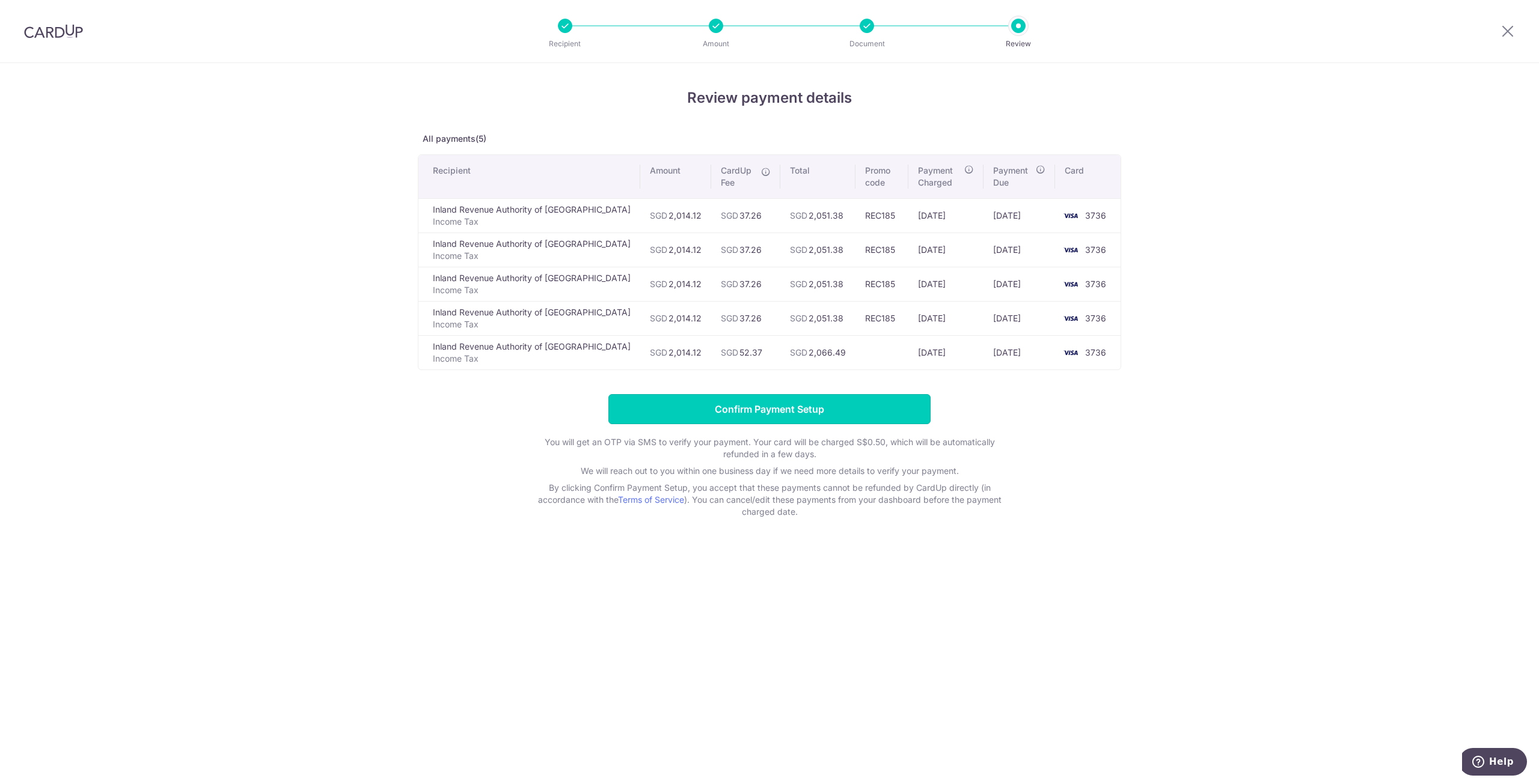
click at [884, 411] on input "Confirm Payment Setup" at bounding box center [769, 410] width 322 height 30
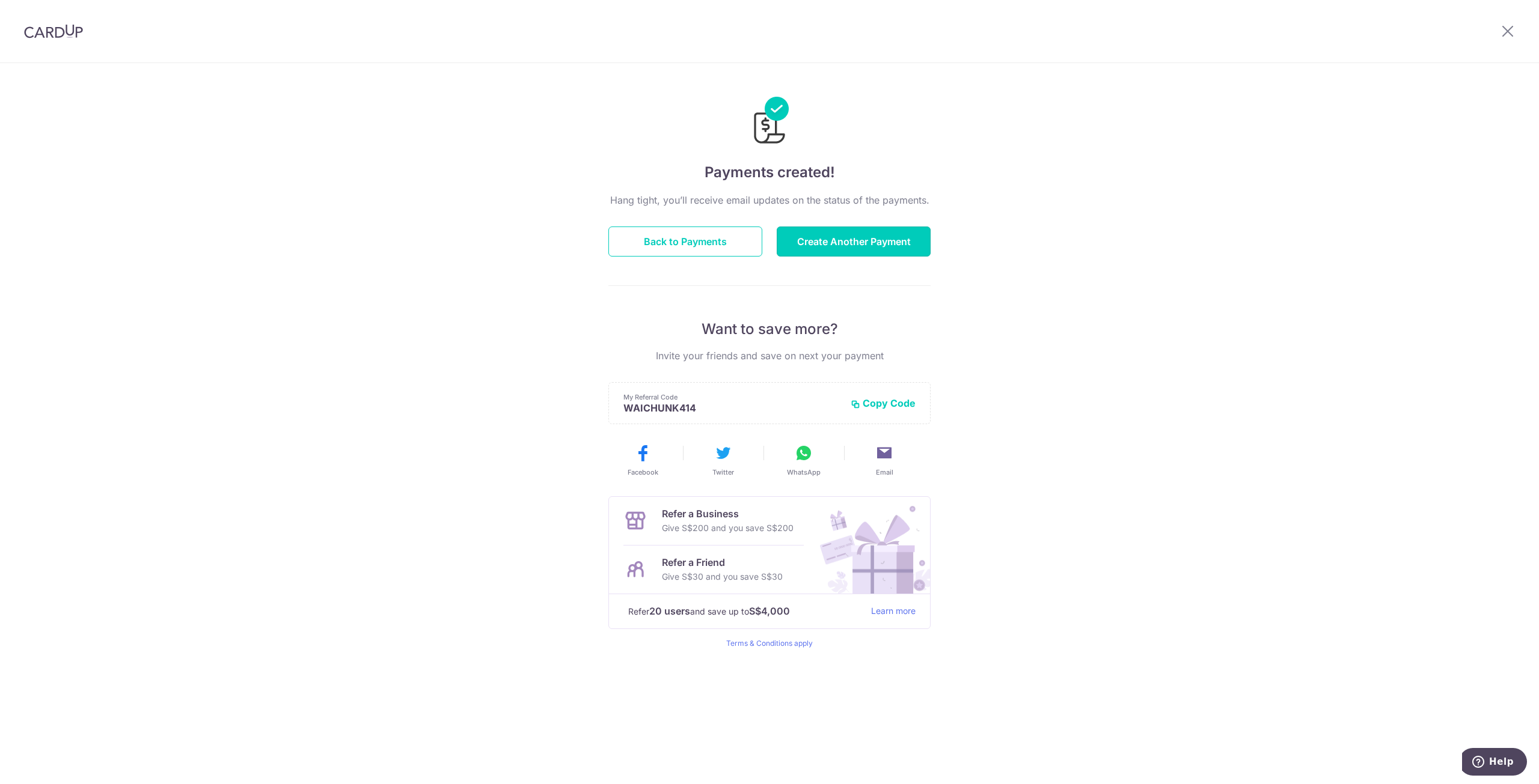
click at [866, 232] on button "Create Another Payment" at bounding box center [853, 242] width 154 height 30
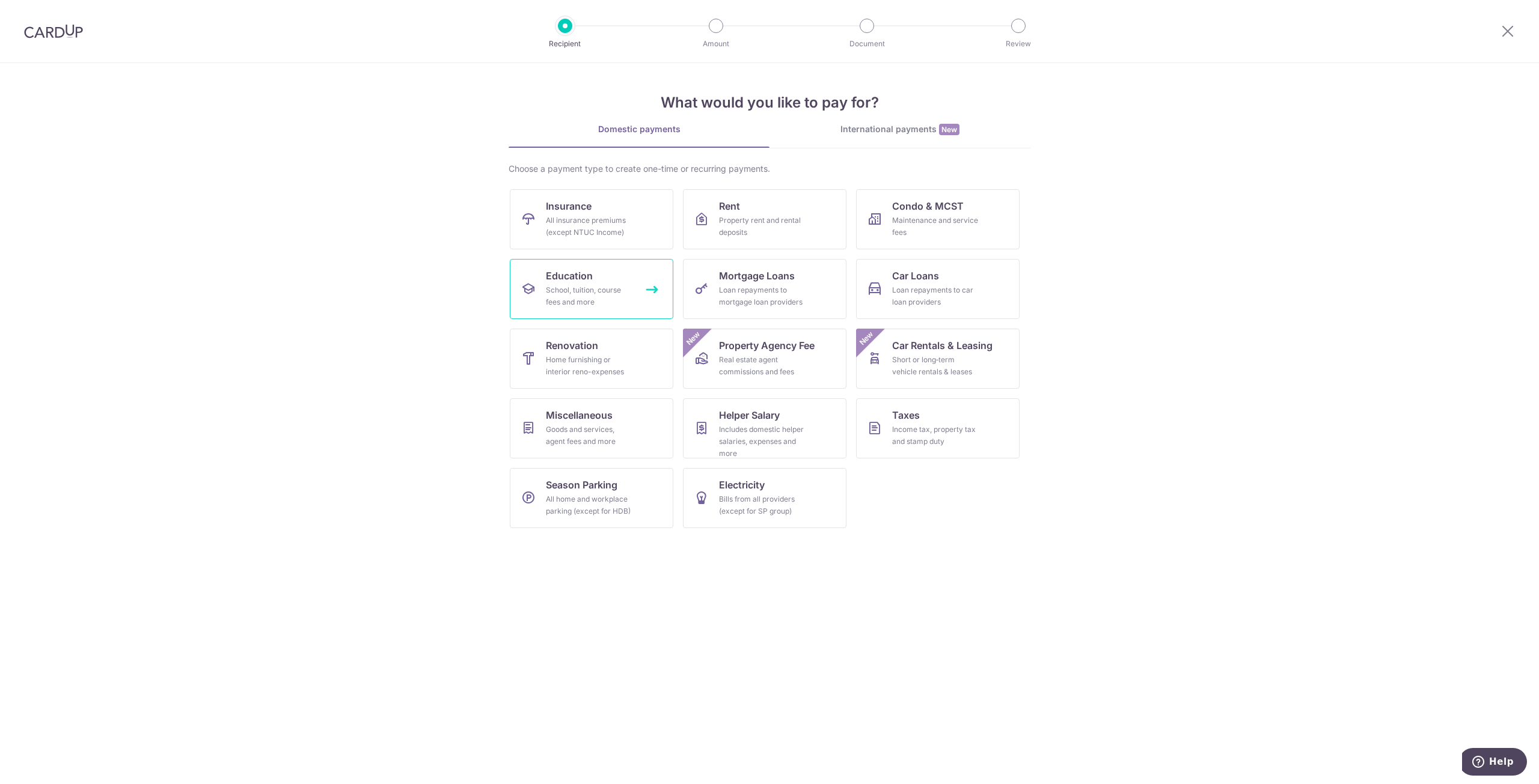
click at [596, 291] on div "School, tuition, course fees and more" at bounding box center [589, 297] width 86 height 24
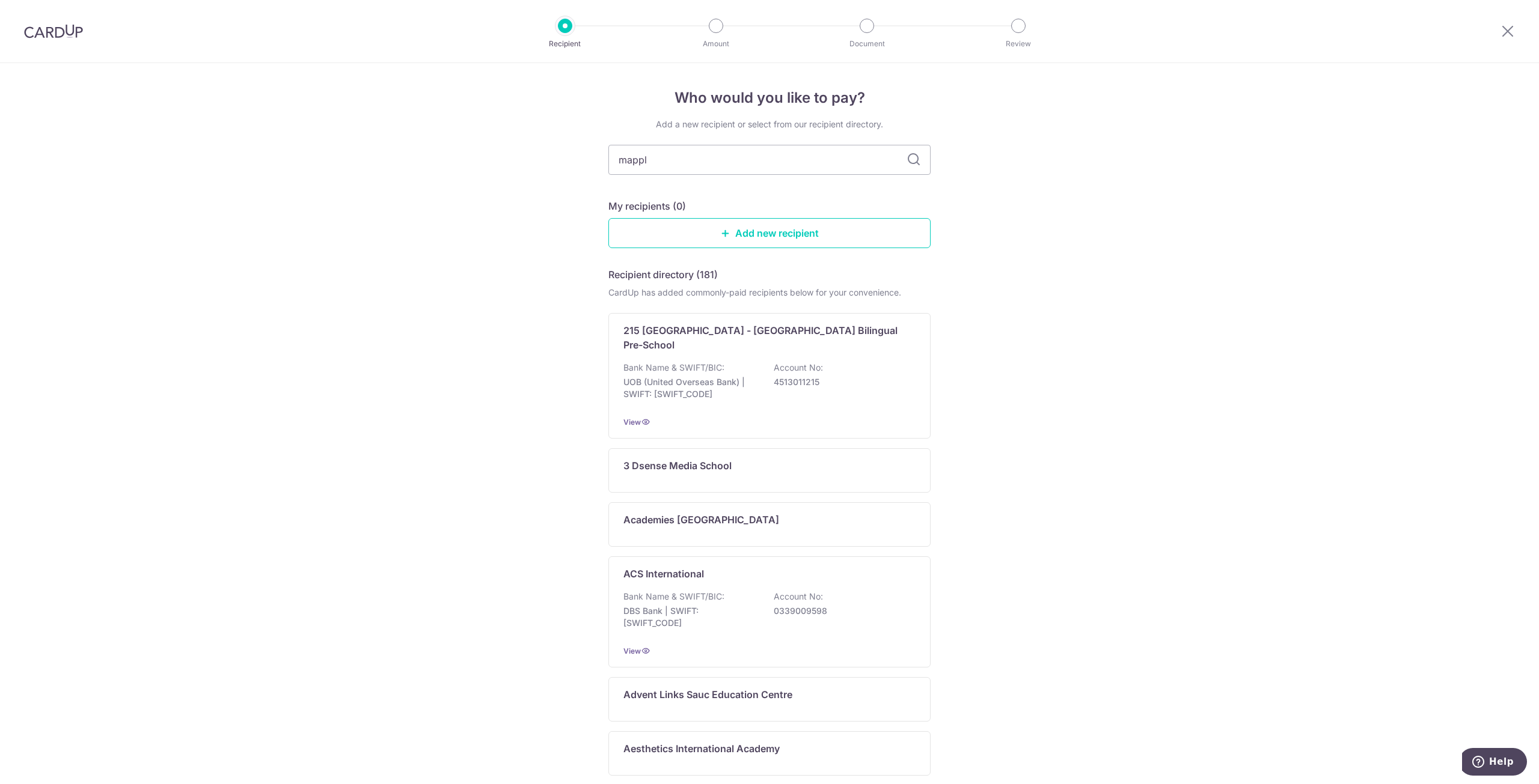
type input "mapple"
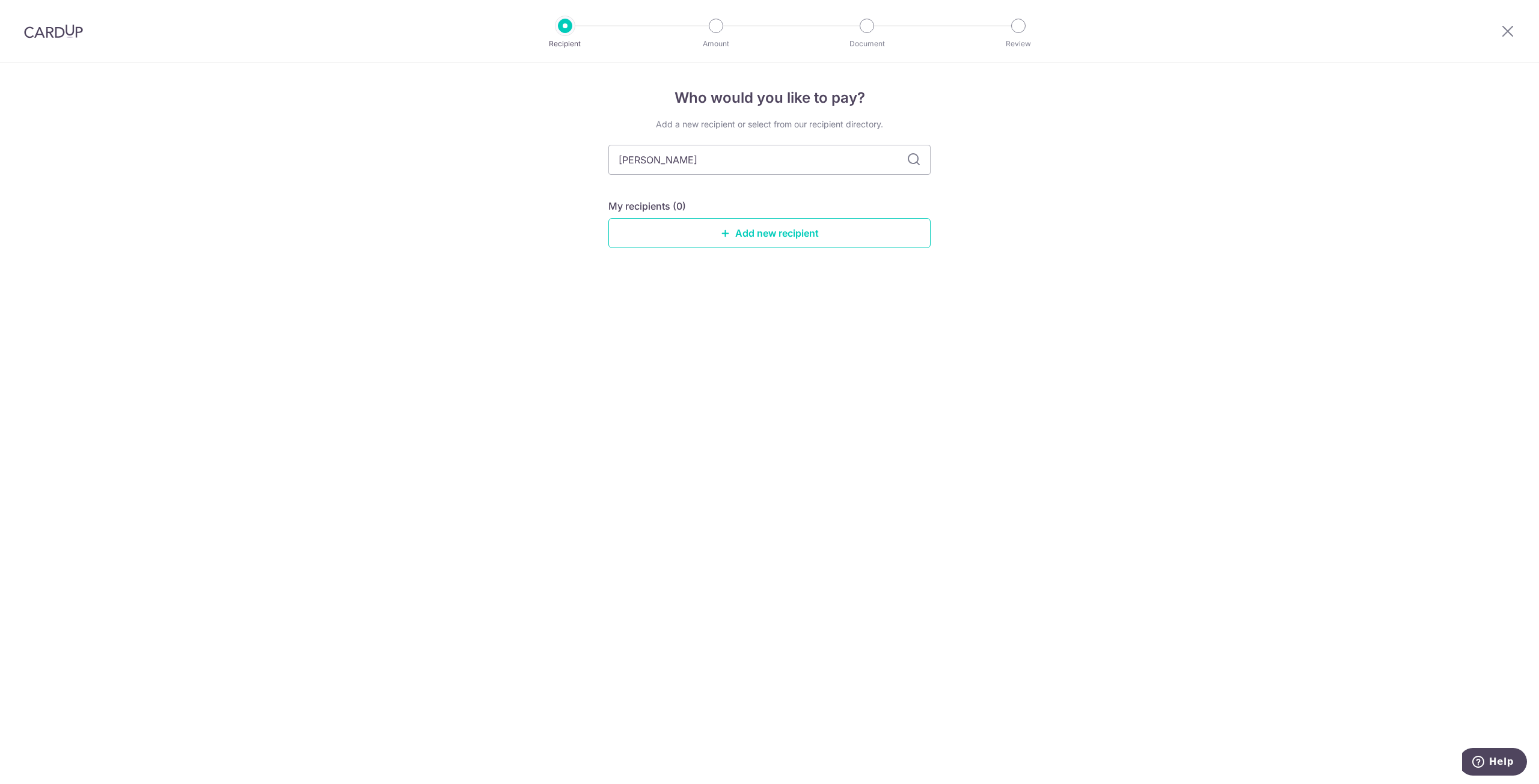
type input "map"
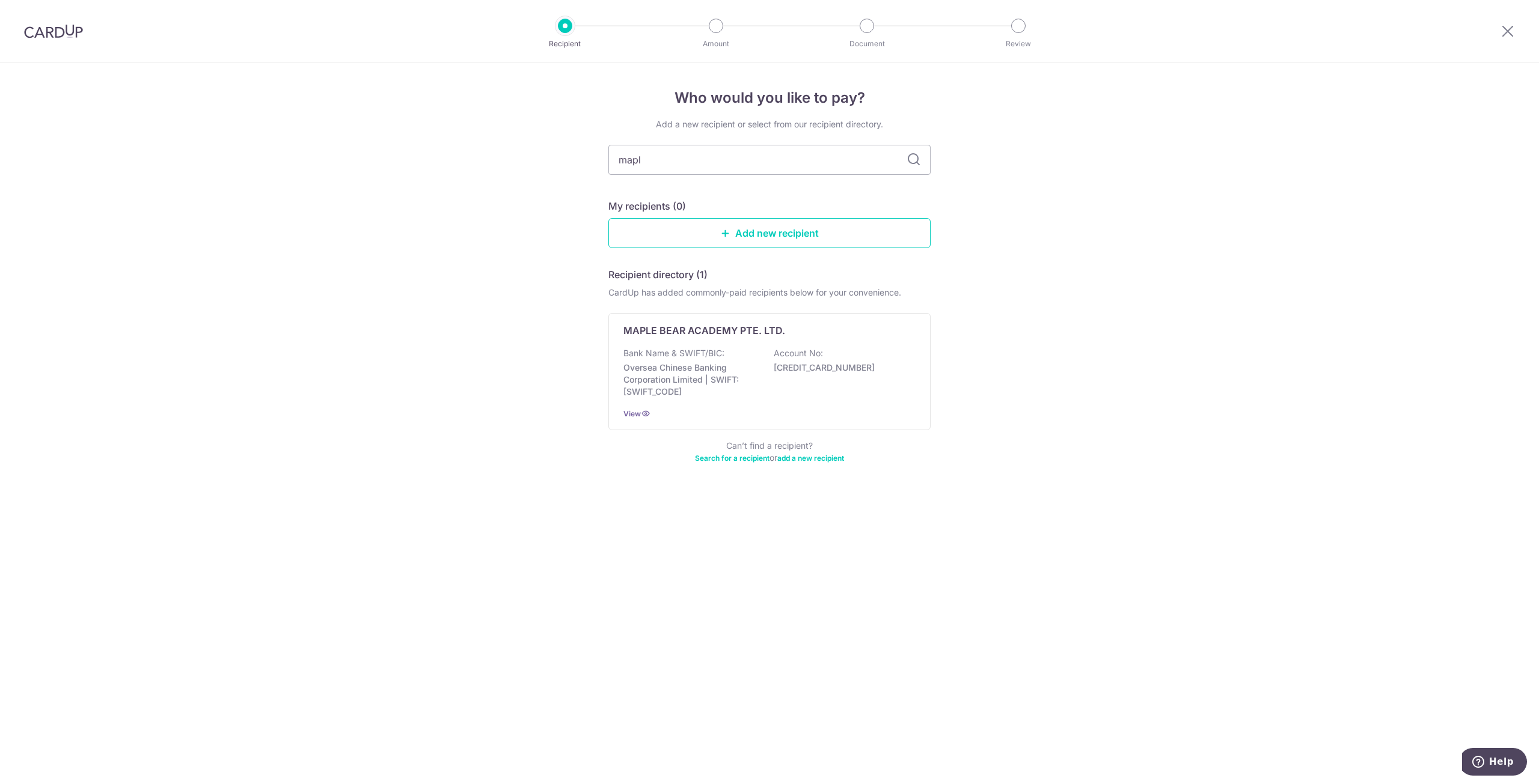
type input "maple"
click at [829, 457] on link "add a new recipient" at bounding box center [810, 458] width 66 height 9
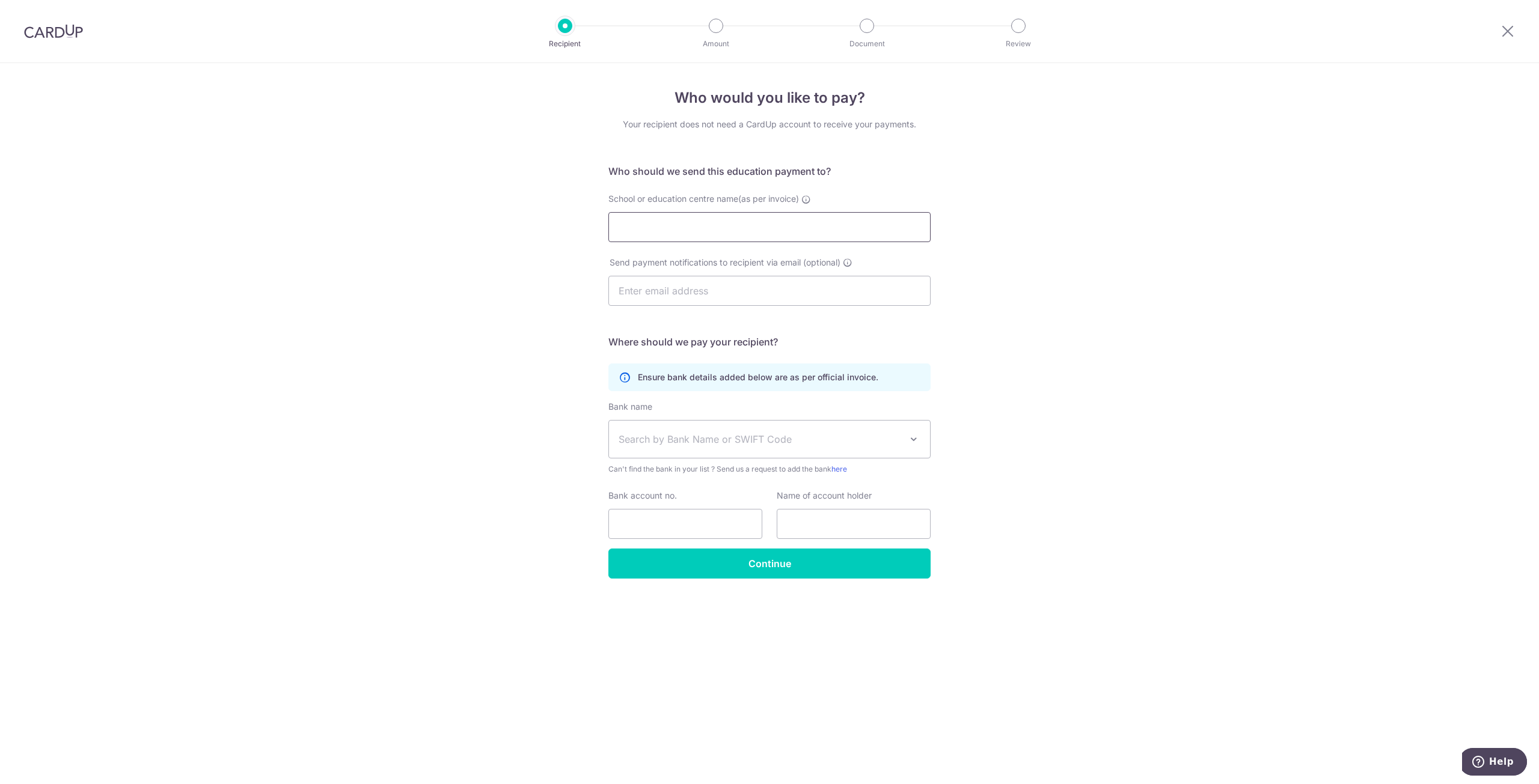
click at [682, 236] on input "School or education centre name(as per invoice)" at bounding box center [769, 227] width 322 height 30
type input "MAPLEBEAR LITTLE GEMS"
